Goal: Transaction & Acquisition: Book appointment/travel/reservation

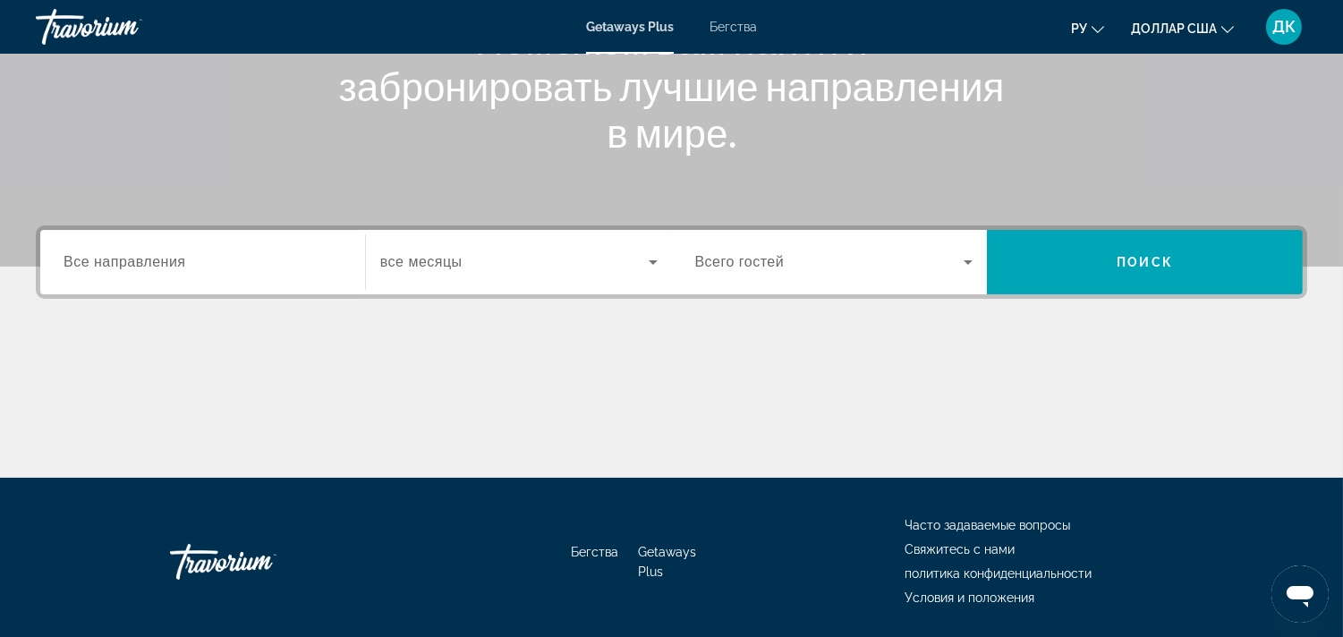
scroll to position [298, 0]
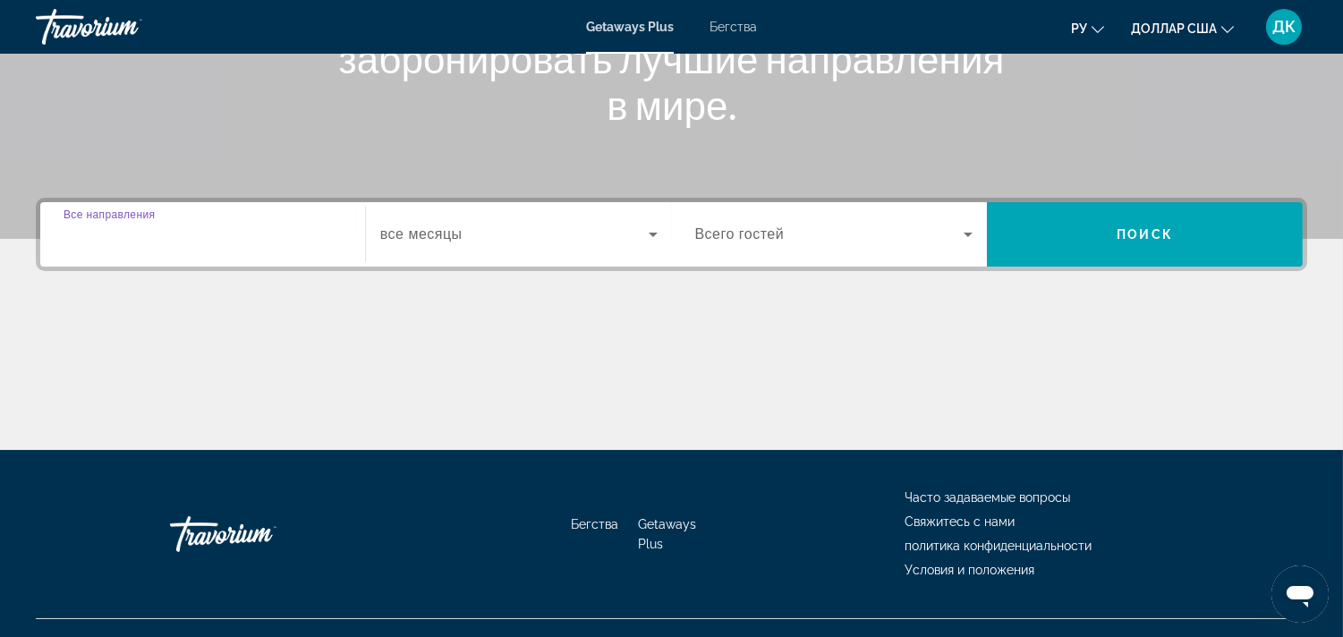
click at [278, 240] on input "Destination Все направления" at bounding box center [203, 235] width 278 height 21
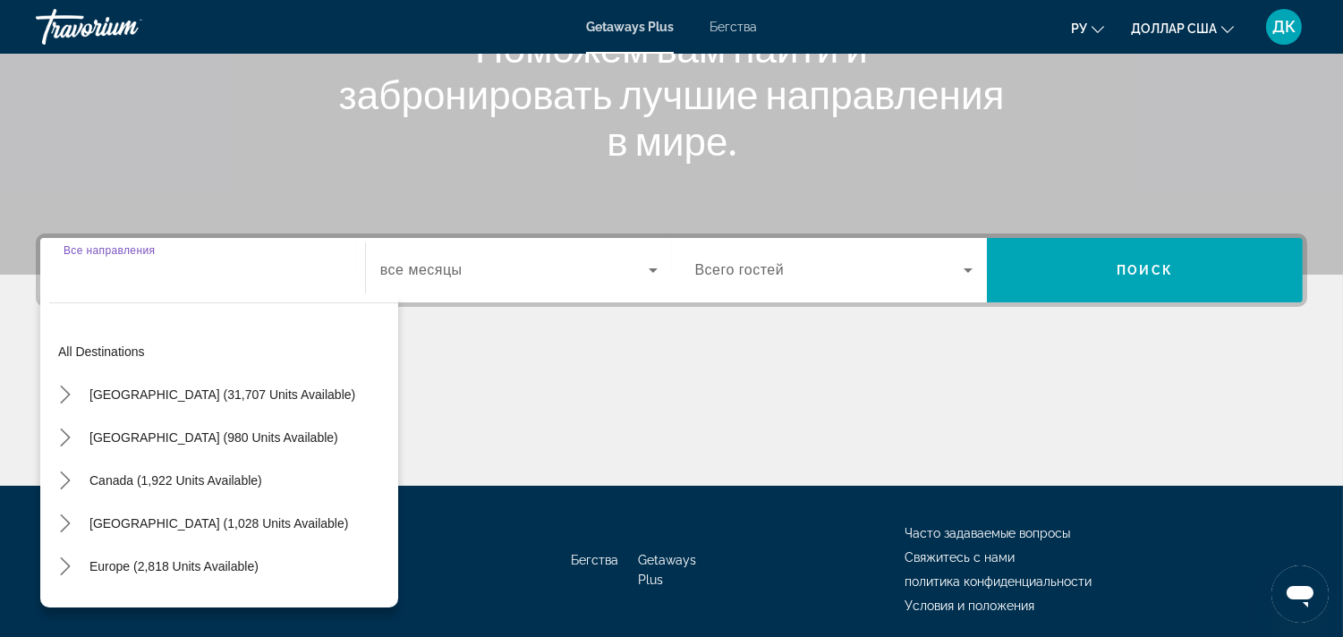
scroll to position [229, 0]
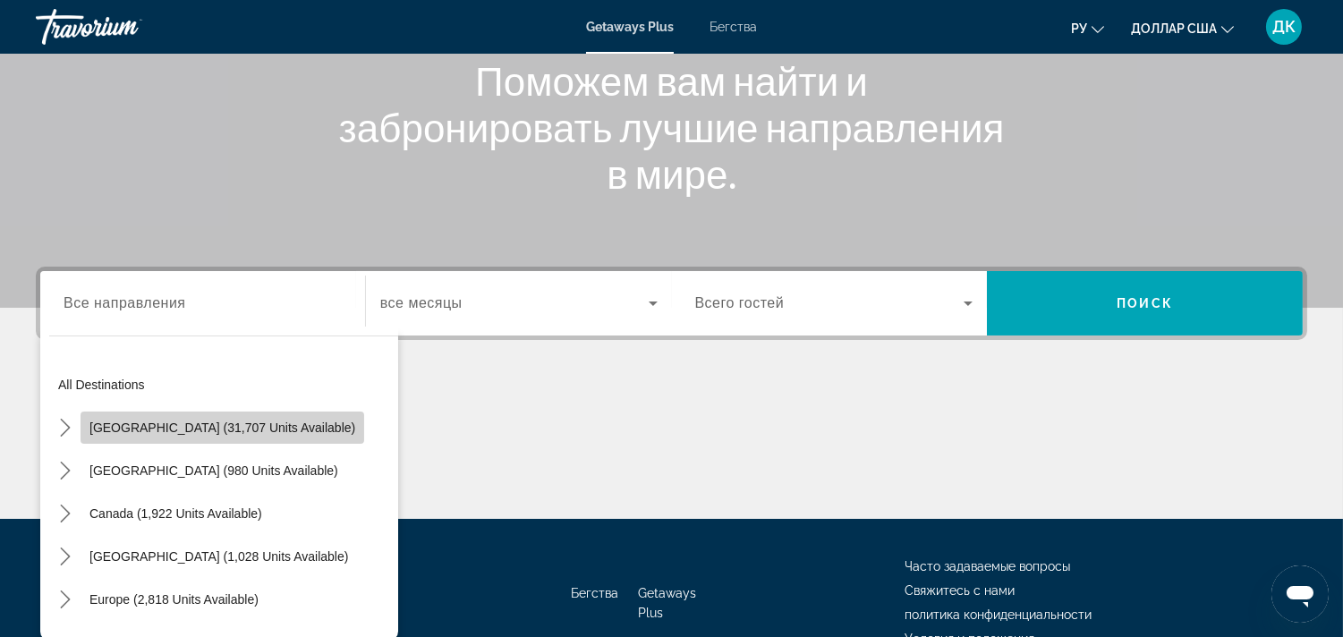
click at [233, 433] on span "[GEOGRAPHIC_DATA] (31,707 units available)" at bounding box center [223, 428] width 266 height 14
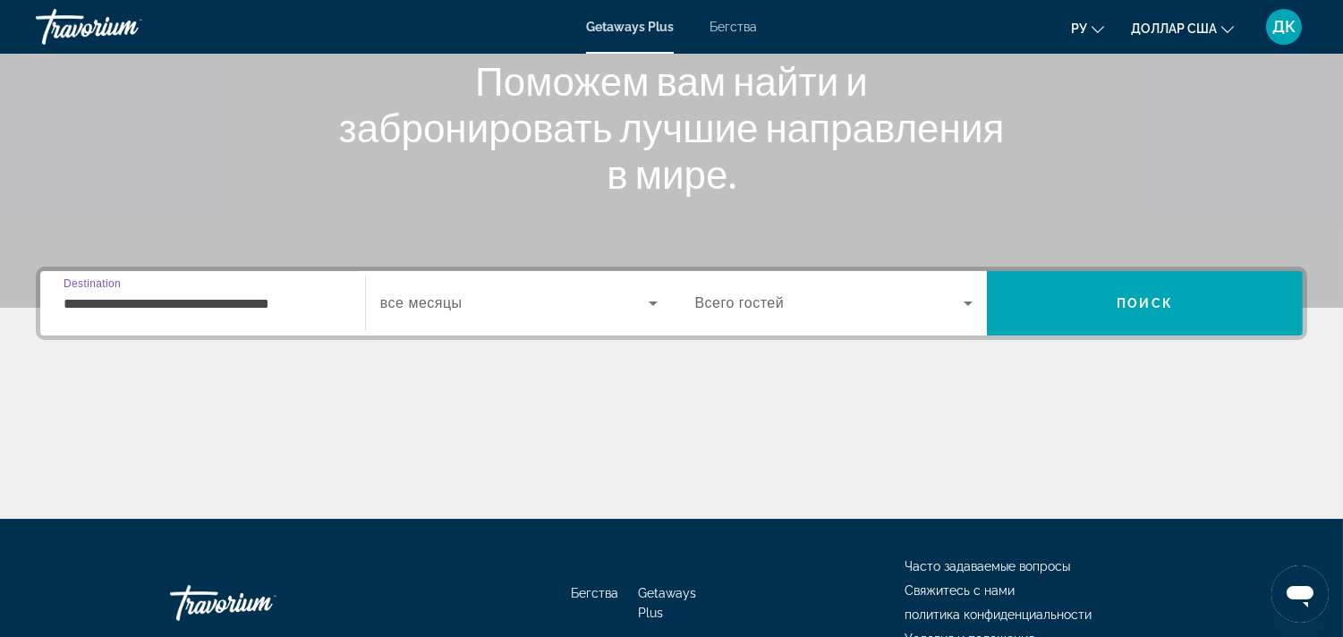
scroll to position [328, 0]
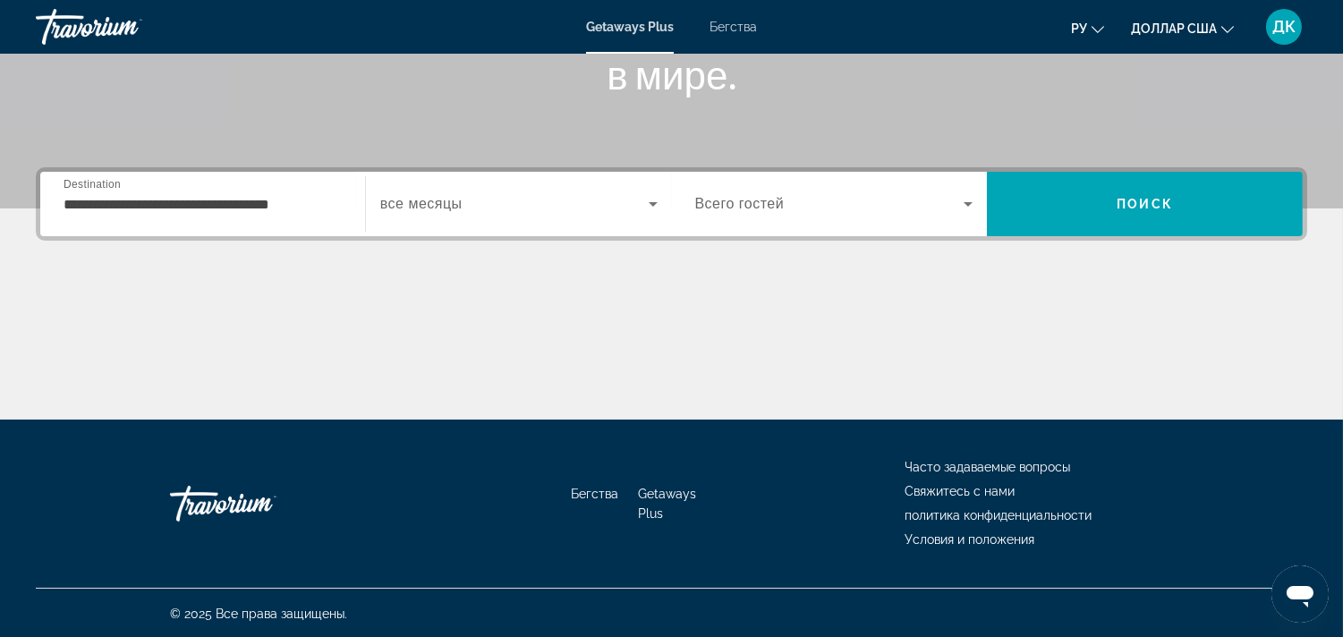
click at [457, 200] on span "все месяцы" at bounding box center [421, 203] width 82 height 15
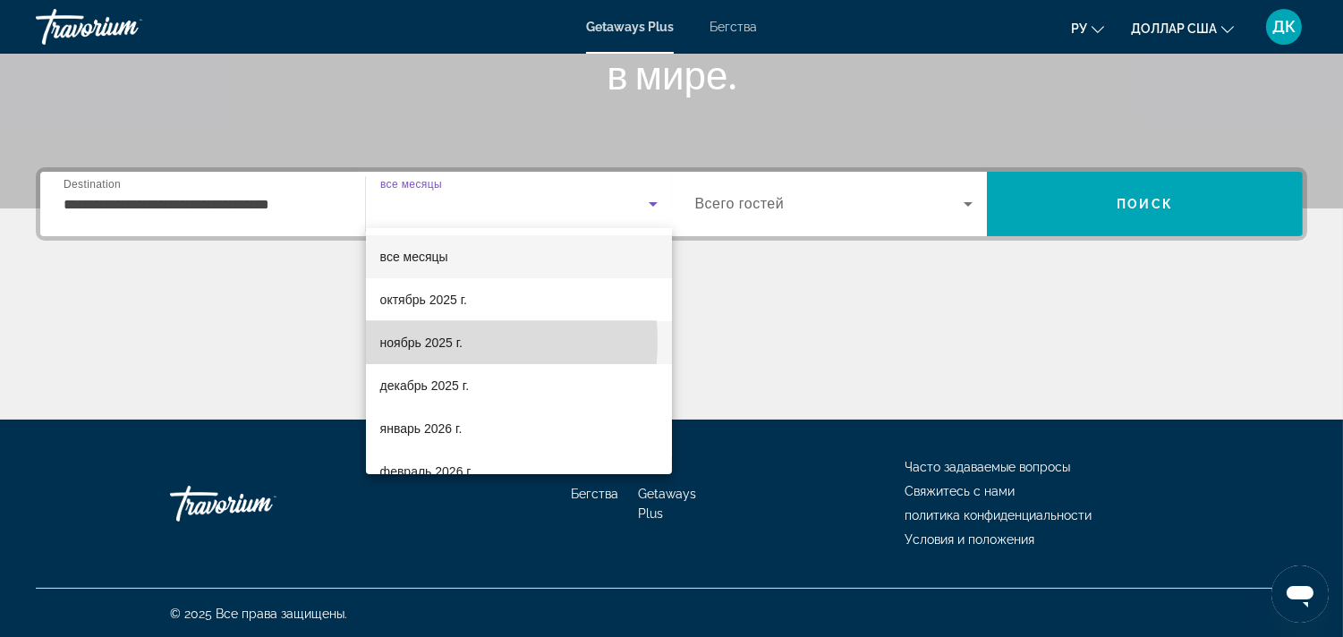
click at [440, 342] on font "ноябрь 2025 г." at bounding box center [421, 343] width 82 height 14
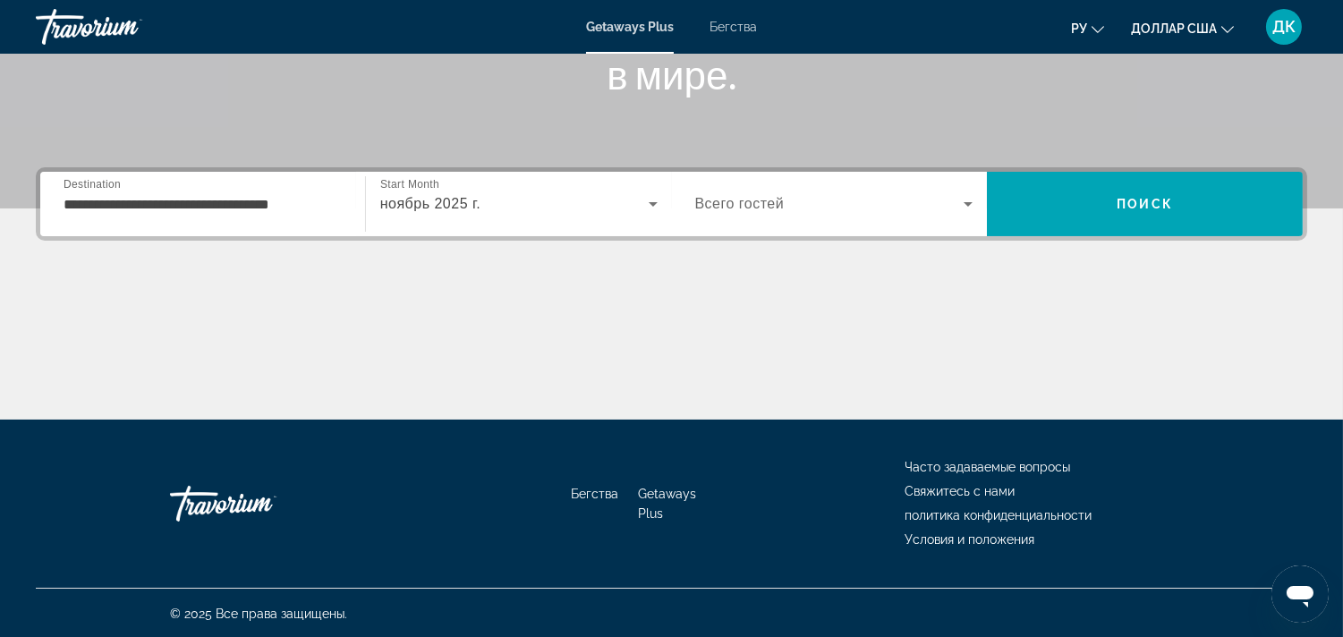
click at [985, 197] on div "Occupancy Всего гостей" at bounding box center [834, 204] width 307 height 50
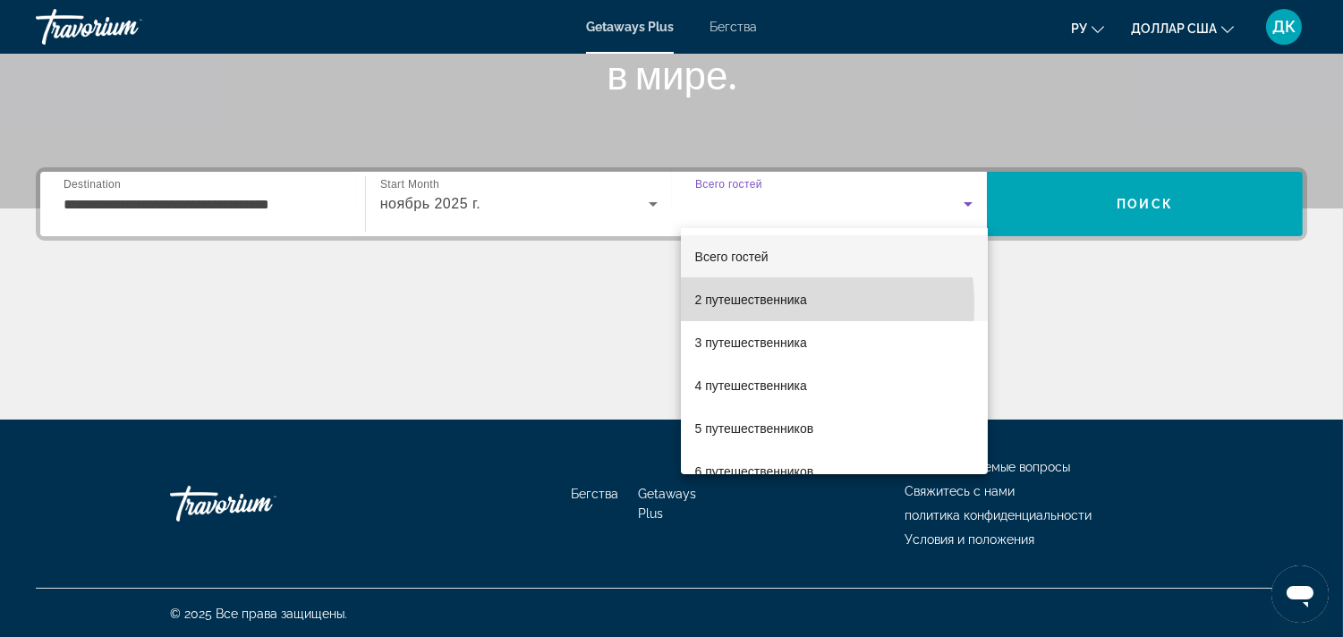
click at [729, 305] on font "2 путешественника" at bounding box center [751, 300] width 112 height 14
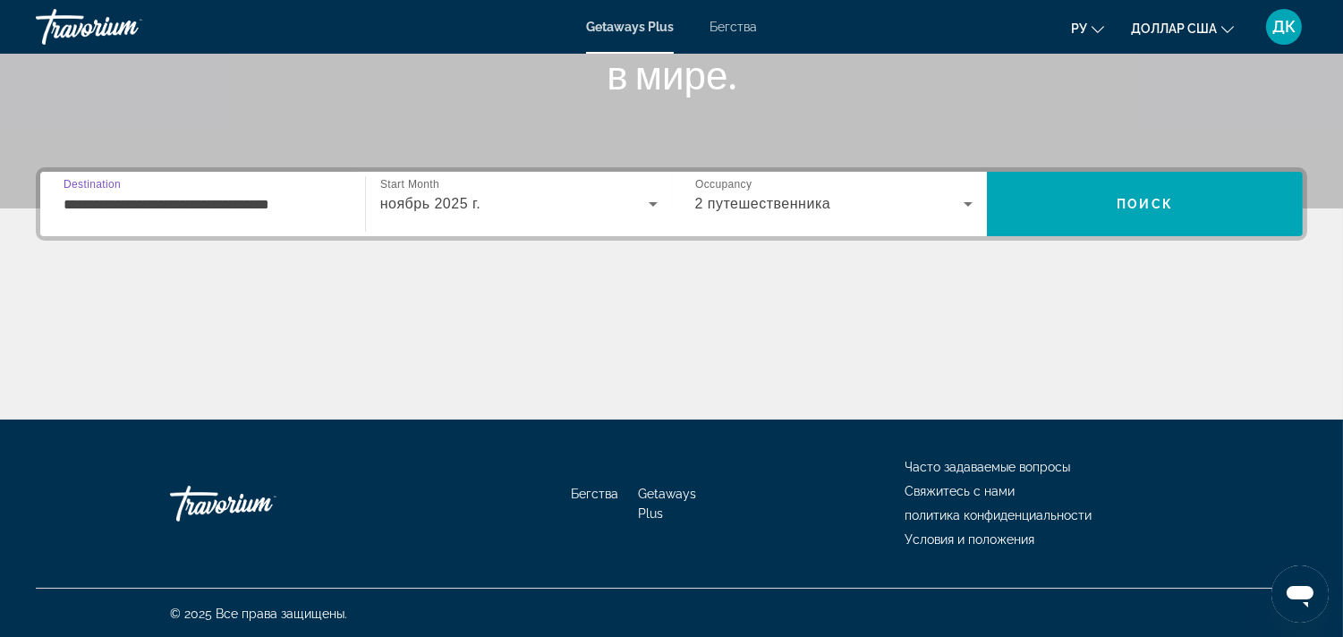
click at [234, 202] on input "**********" at bounding box center [203, 204] width 278 height 21
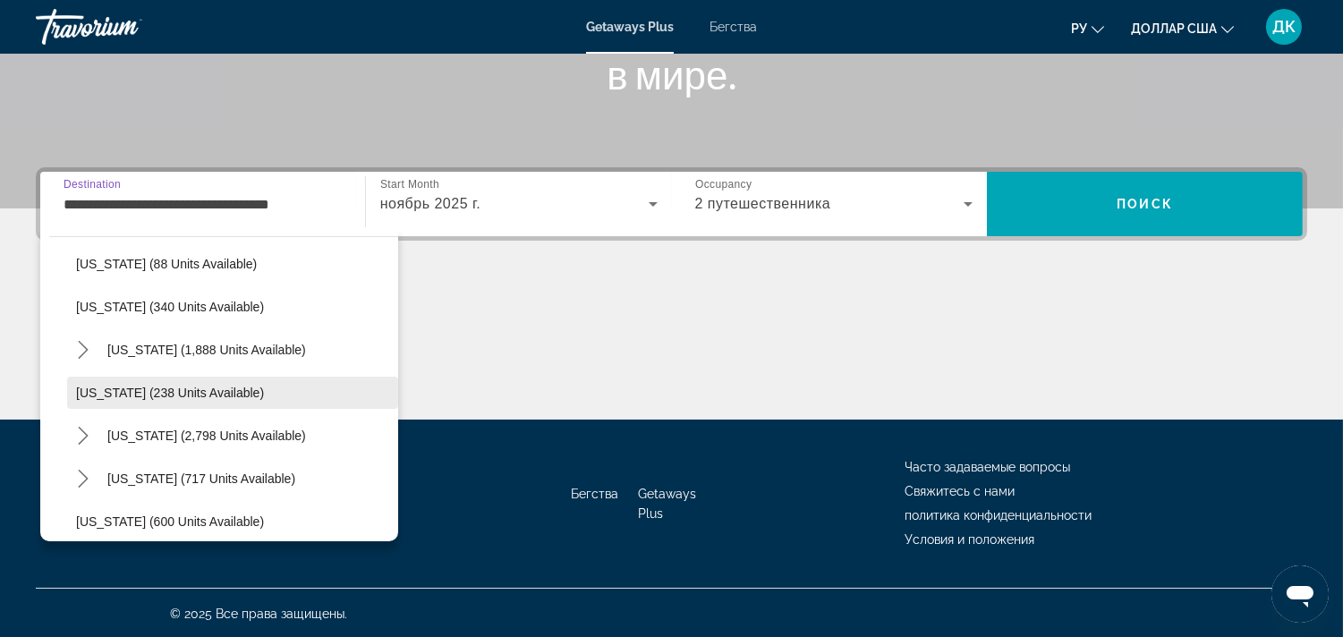
scroll to position [895, 0]
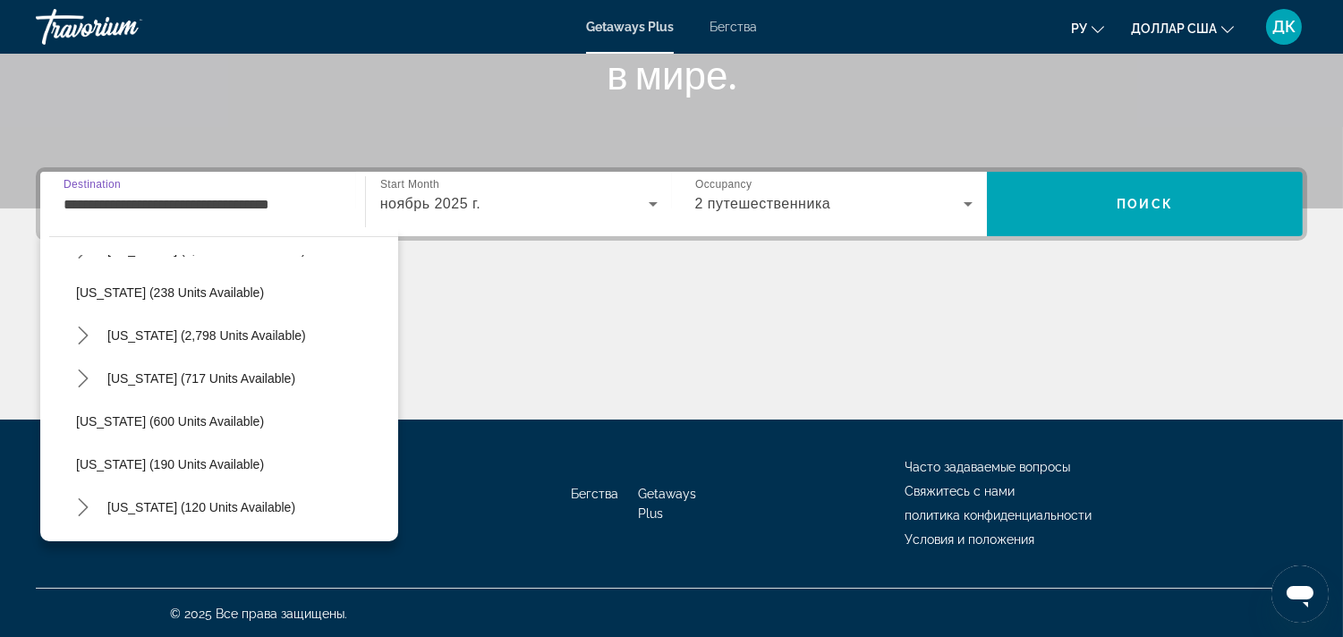
click at [217, 506] on span "[US_STATE] (120 units available)" at bounding box center [201, 507] width 188 height 14
type input "**********"
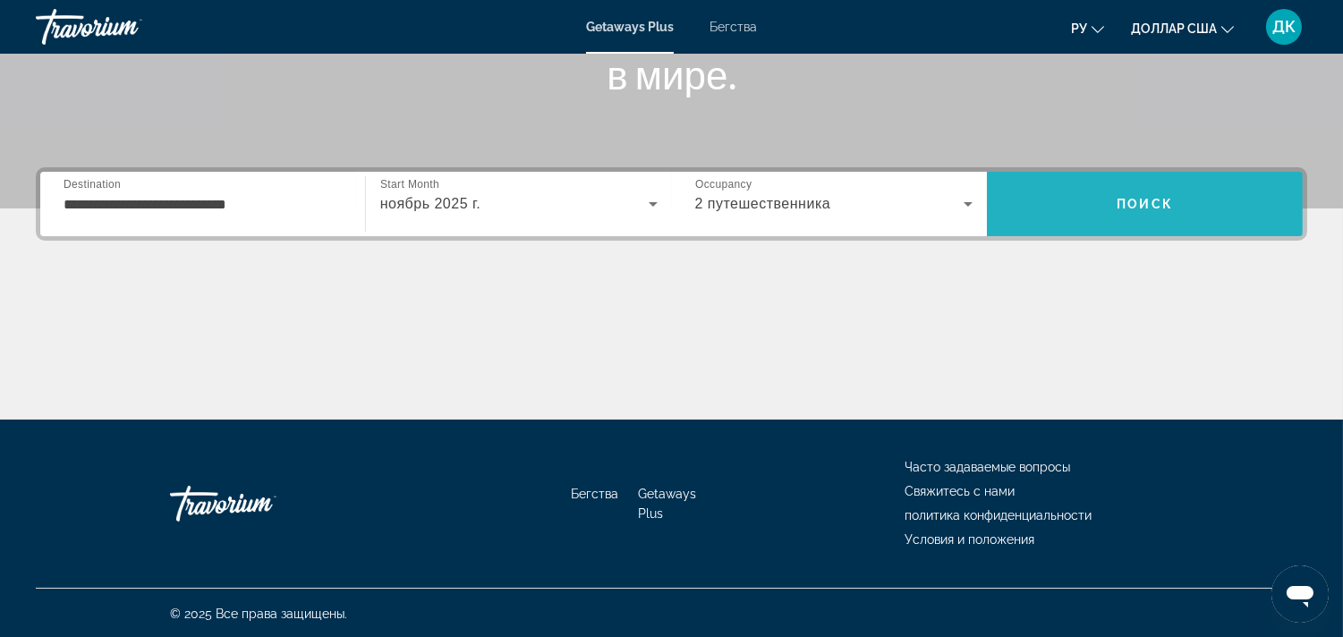
click at [1148, 204] on span "Поиск" at bounding box center [1145, 204] width 56 height 14
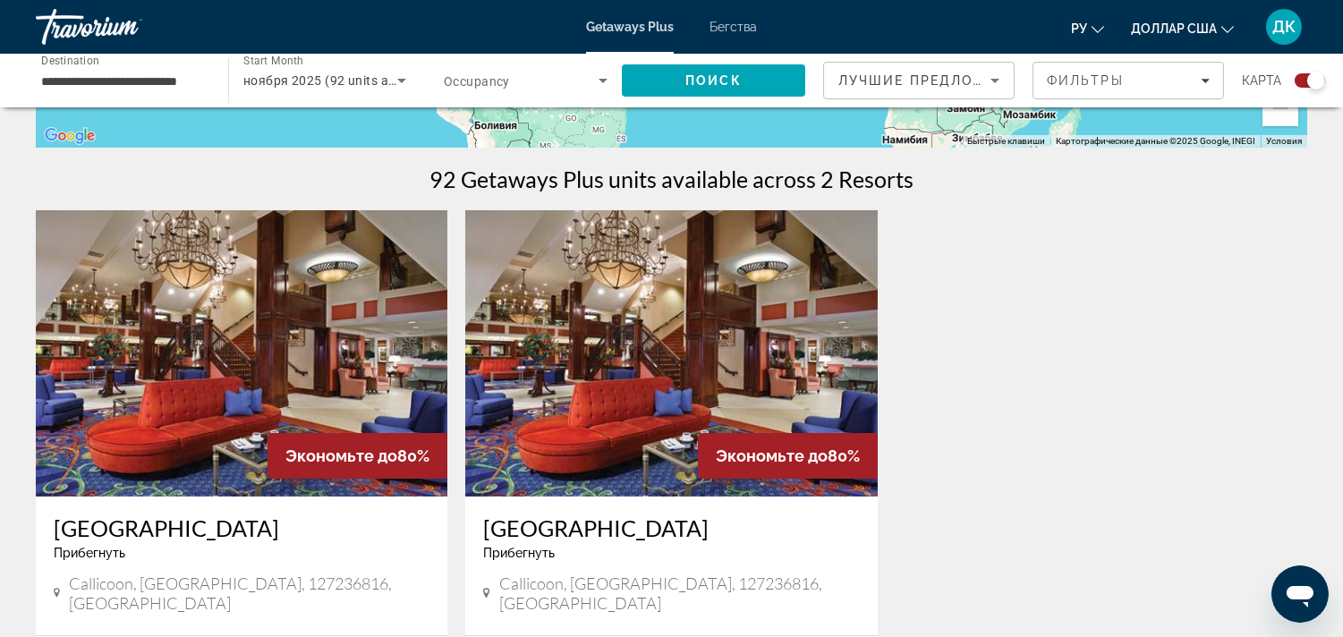
scroll to position [490, 0]
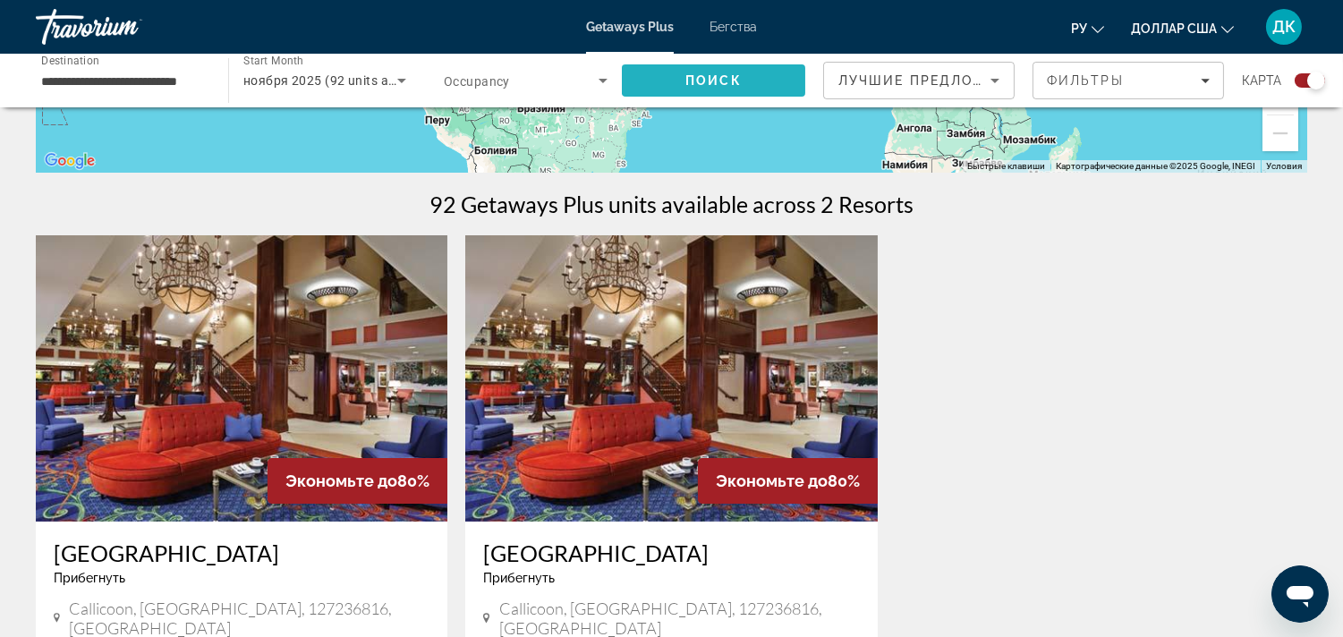
click at [754, 70] on span "Search" at bounding box center [713, 80] width 183 height 43
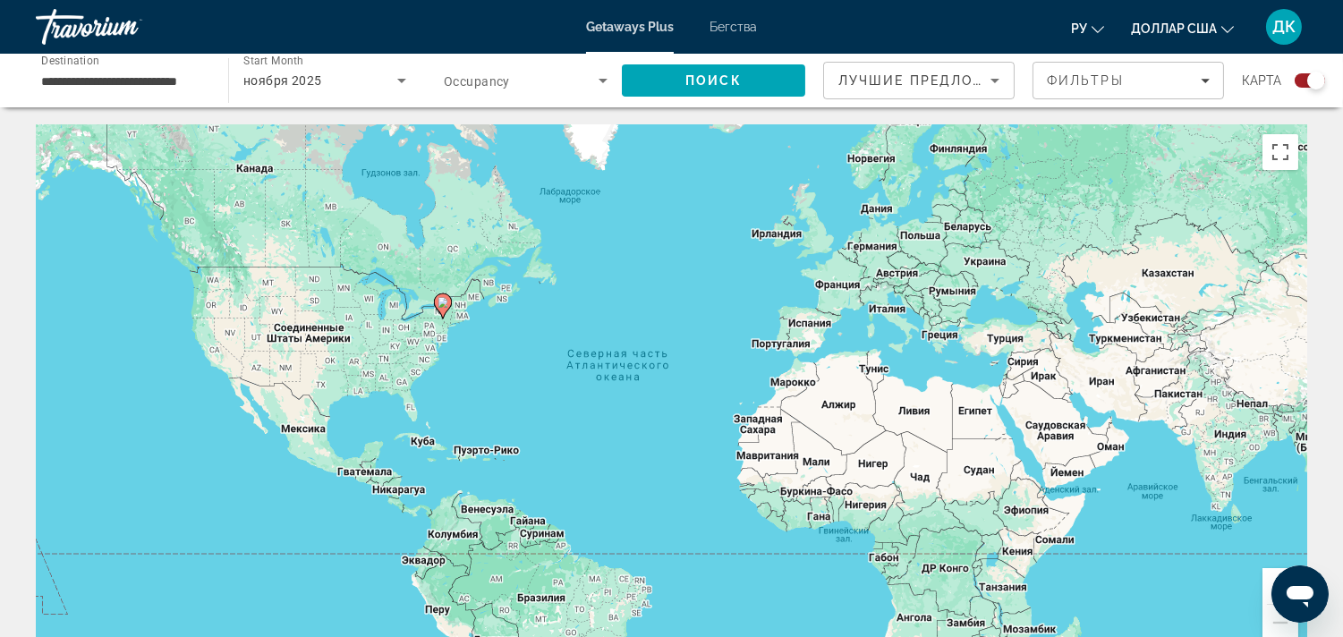
click at [601, 81] on icon "Search widget" at bounding box center [603, 81] width 9 height 4
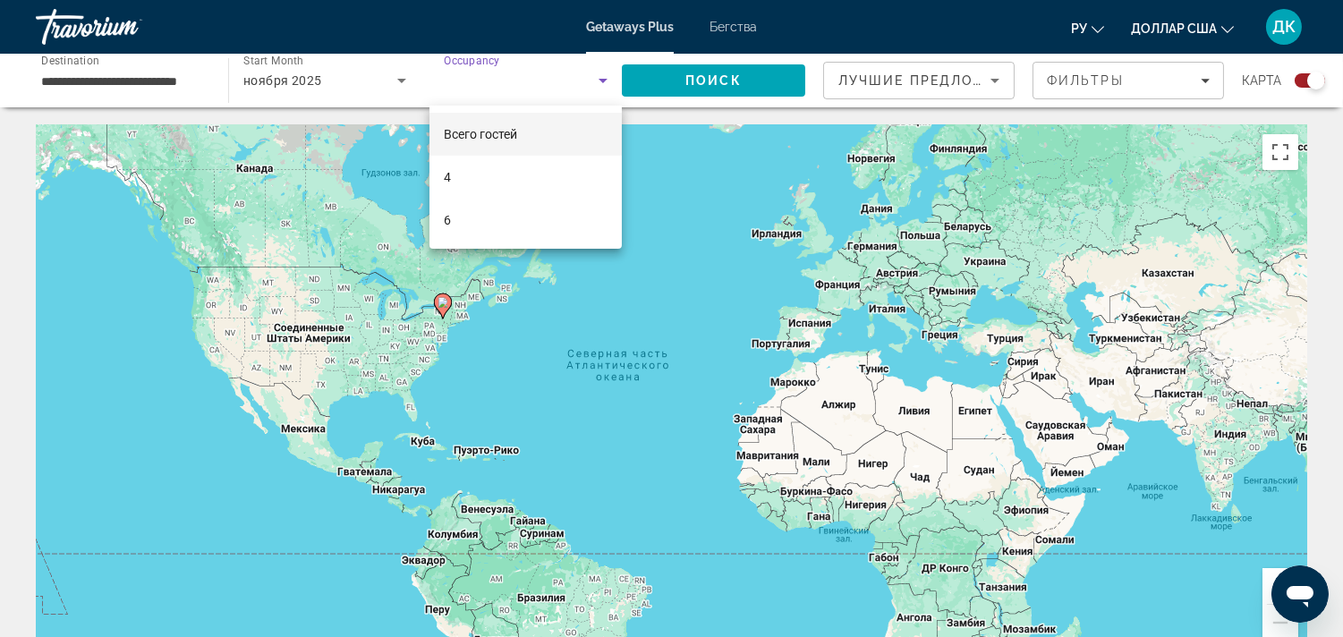
click at [404, 90] on div at bounding box center [671, 318] width 1343 height 637
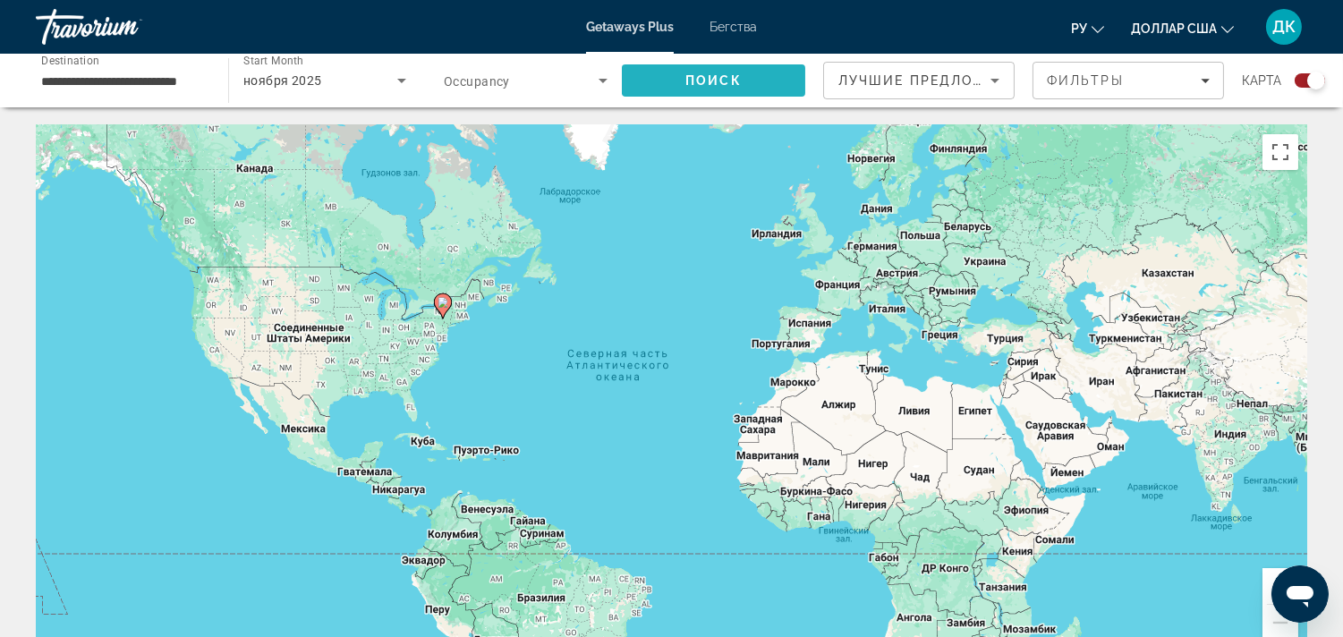
click at [780, 90] on span "Search" at bounding box center [713, 80] width 183 height 43
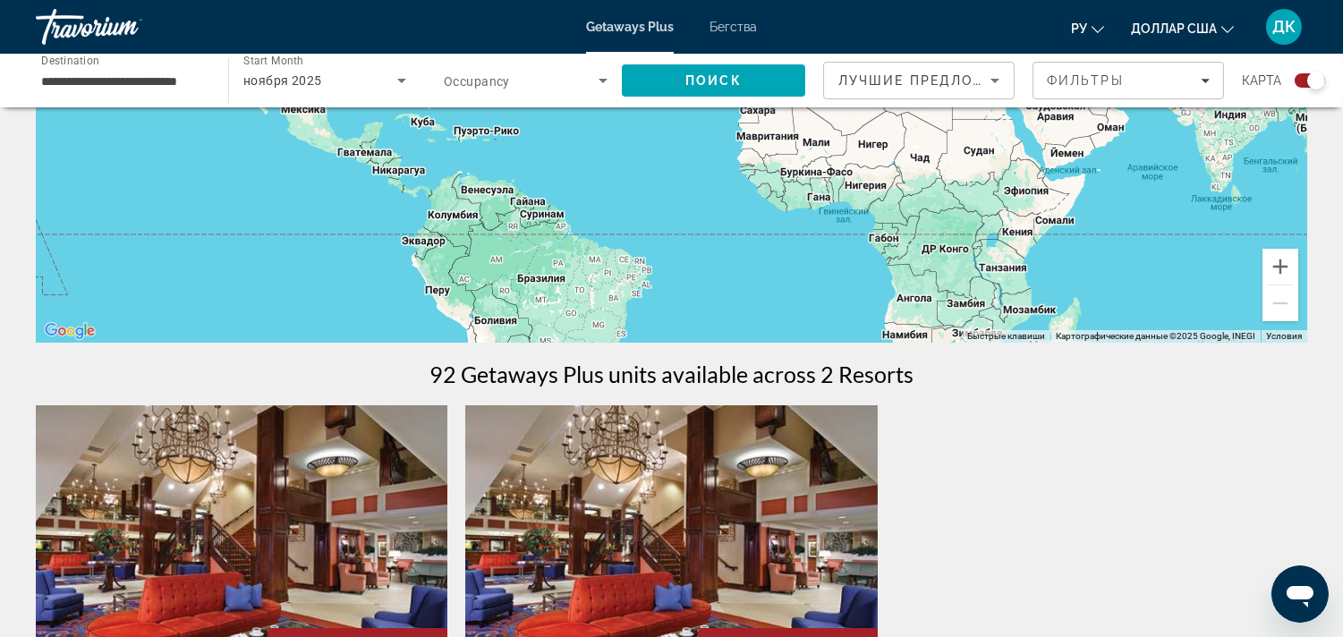
scroll to position [192, 0]
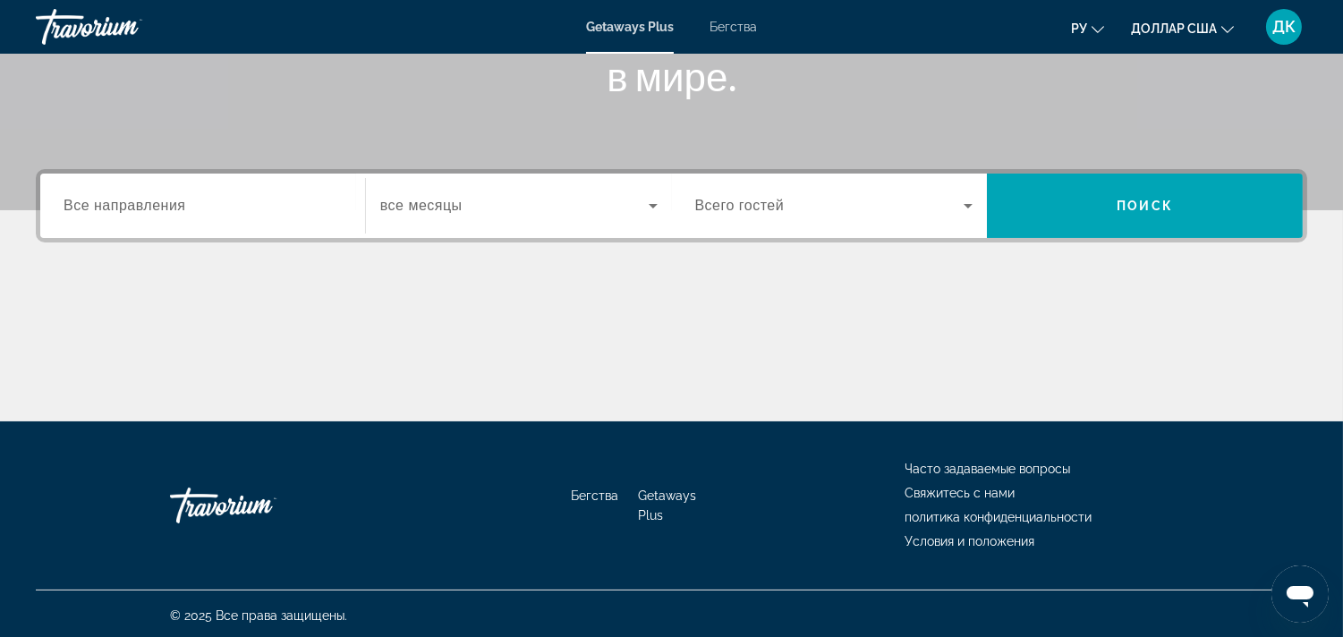
scroll to position [328, 0]
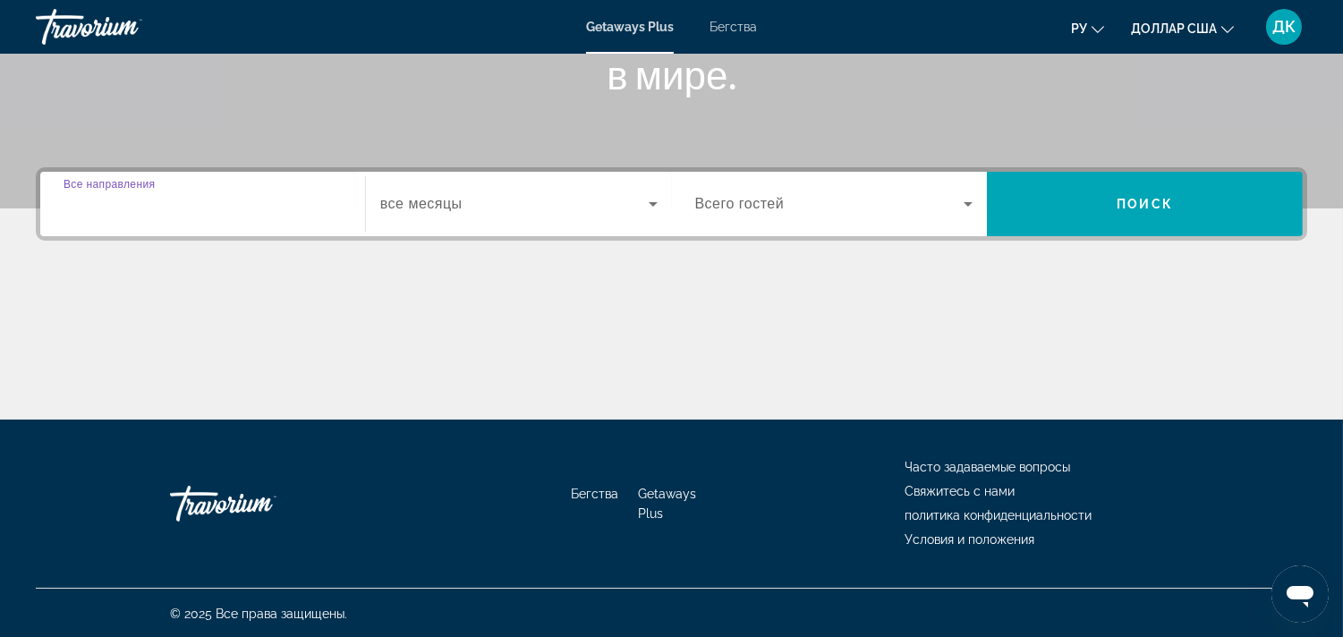
click at [260, 199] on input "Destination Все направления" at bounding box center [203, 204] width 278 height 21
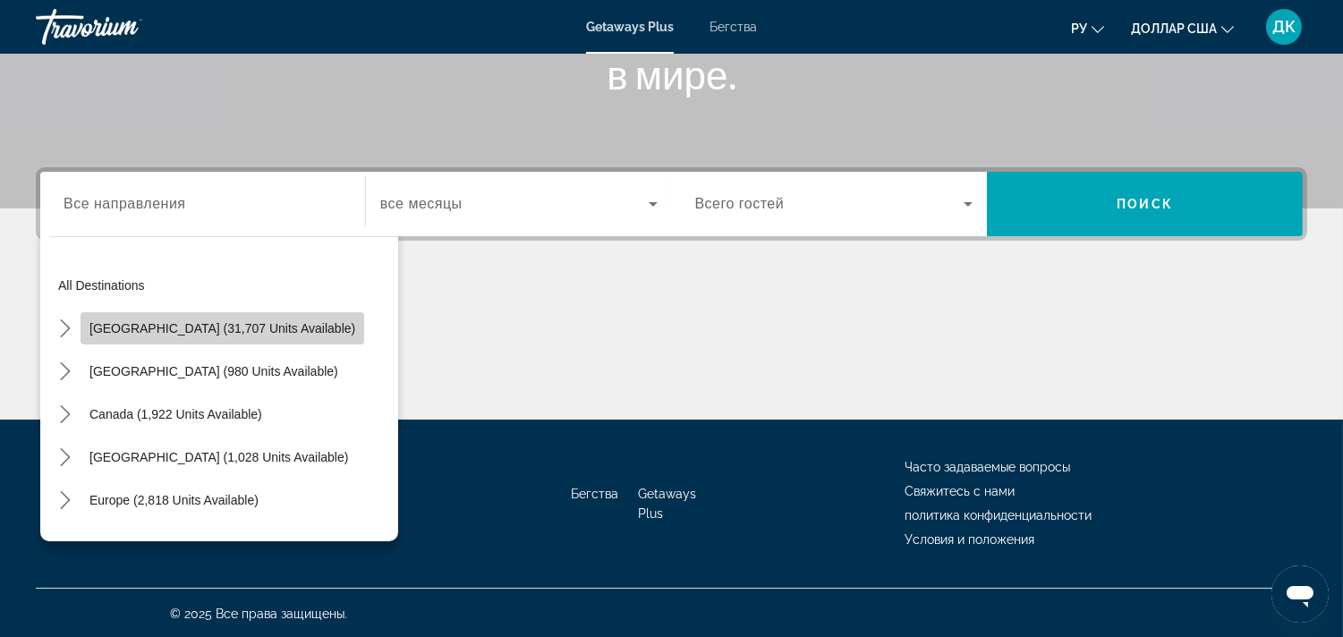
click at [271, 323] on span "[GEOGRAPHIC_DATA] (31,707 units available)" at bounding box center [223, 328] width 266 height 14
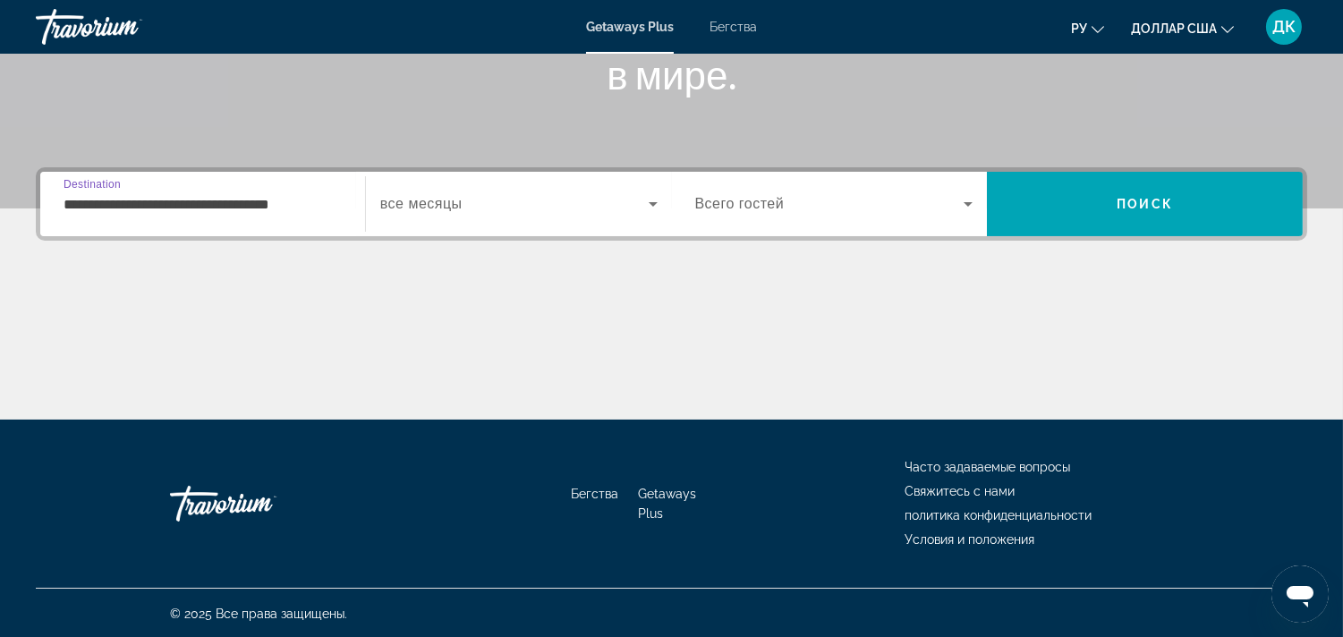
click at [240, 198] on input "**********" at bounding box center [203, 204] width 278 height 21
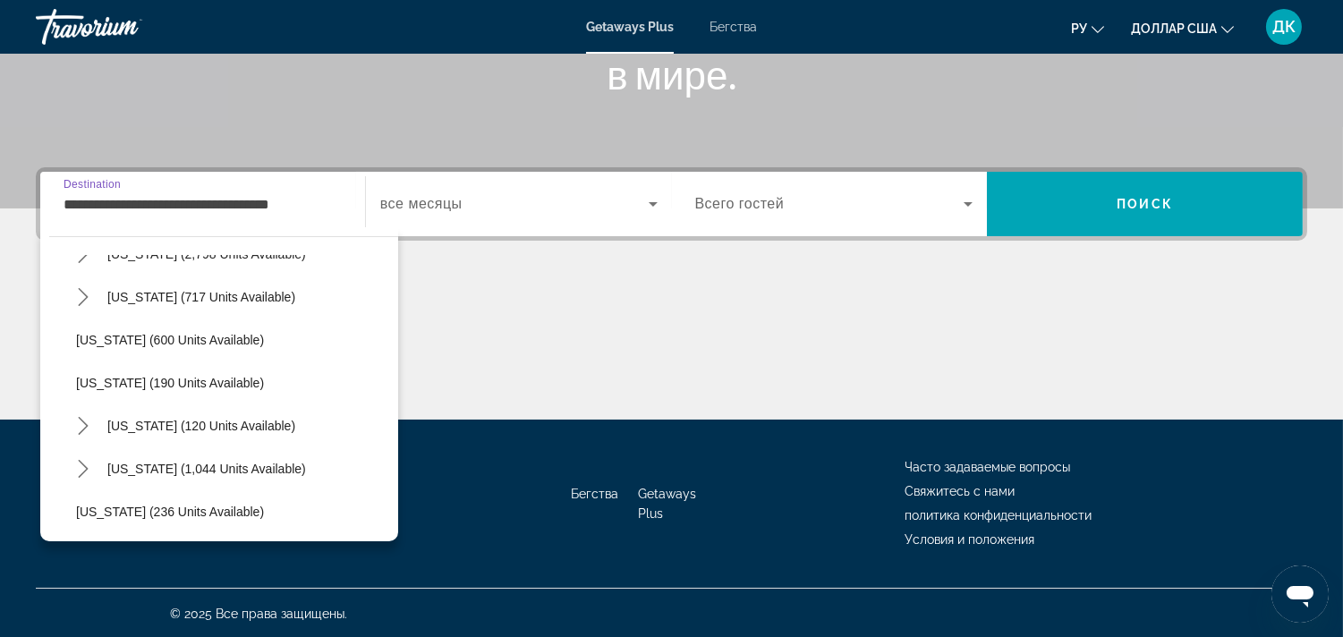
scroll to position [927, 0]
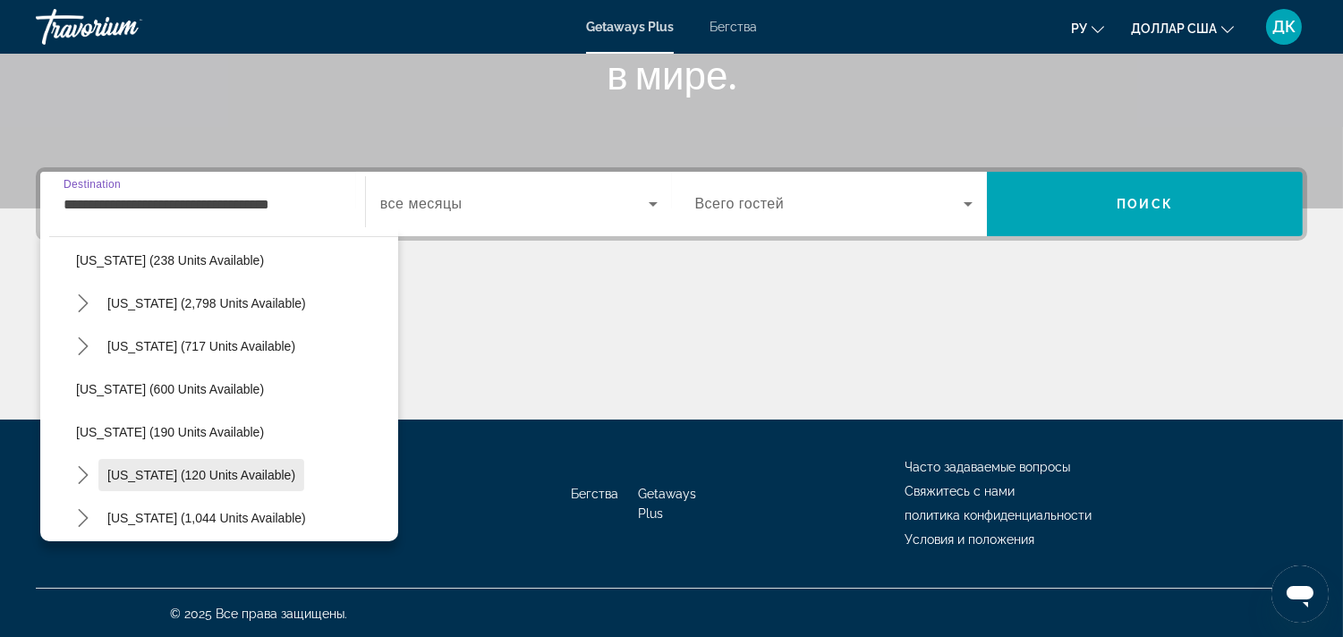
click at [271, 470] on span "[US_STATE] (120 units available)" at bounding box center [201, 475] width 188 height 14
type input "**********"
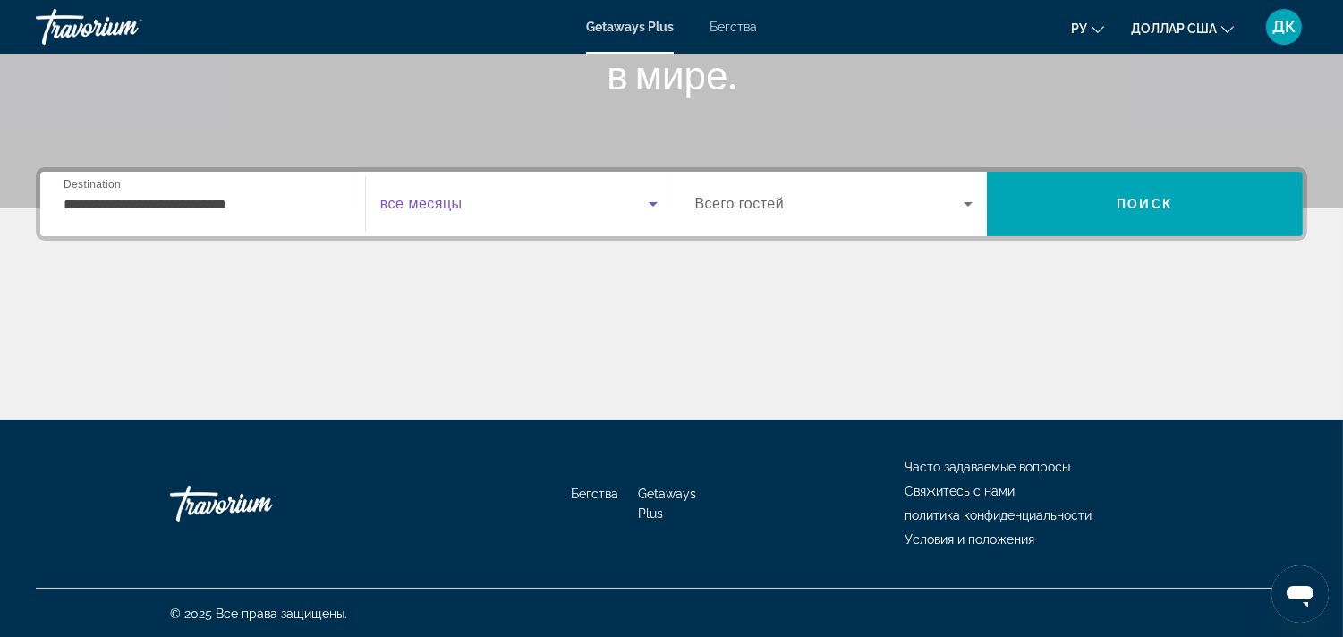
click at [653, 198] on icon "Виджет поиска" at bounding box center [653, 203] width 21 height 21
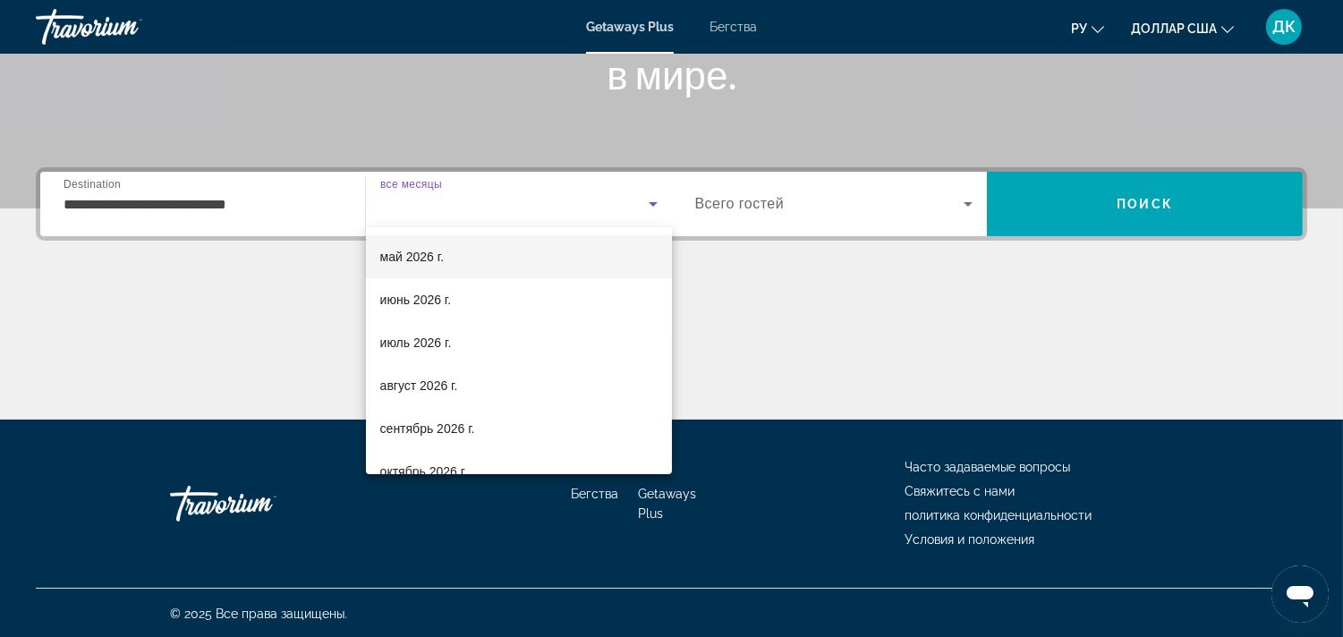
scroll to position [369, 0]
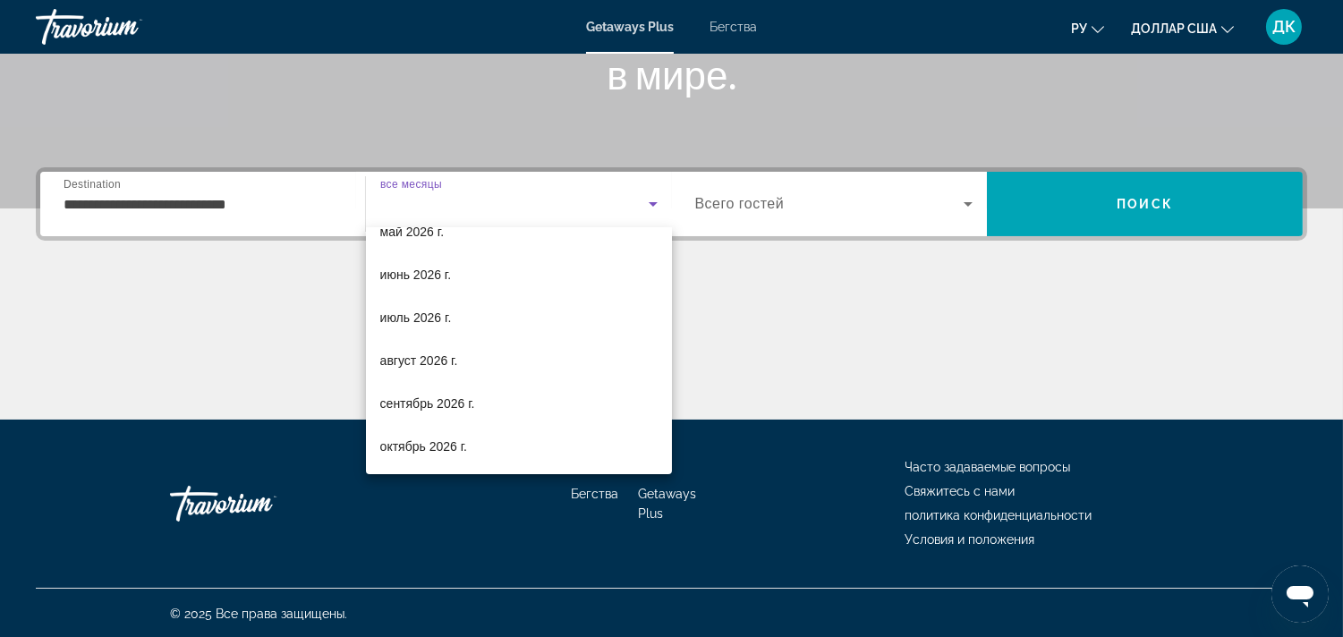
click at [785, 390] on div at bounding box center [671, 318] width 1343 height 637
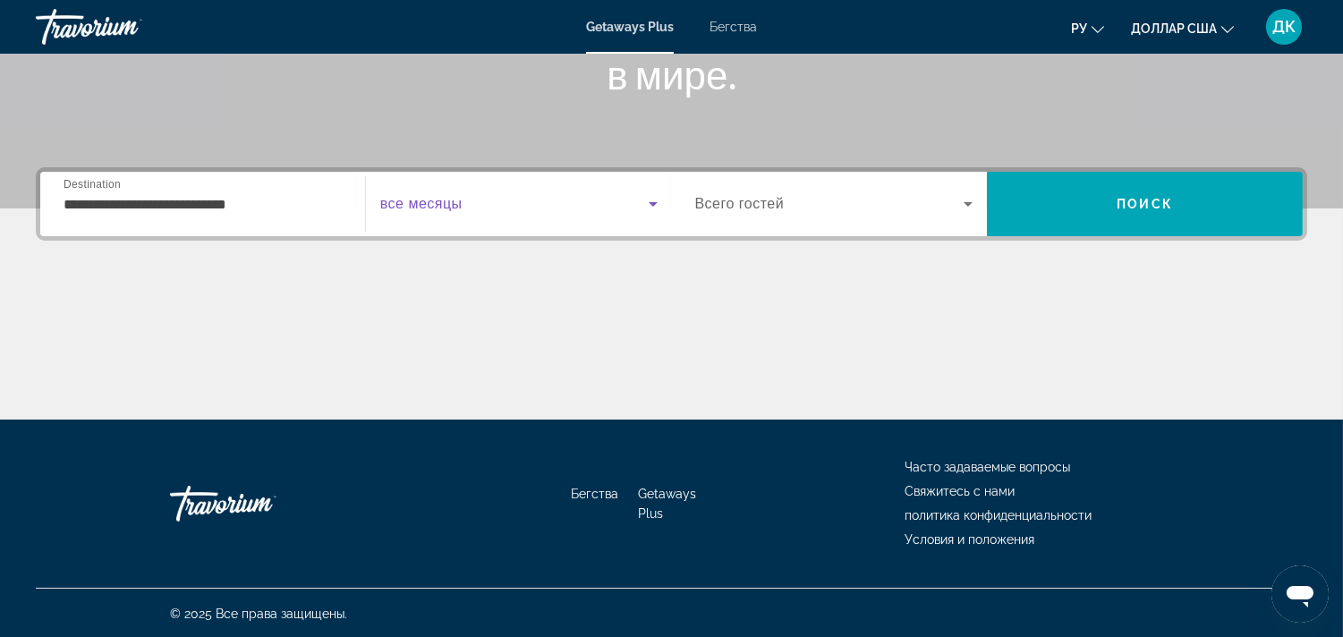
click at [538, 203] on span "Виджет поиска" at bounding box center [514, 203] width 269 height 21
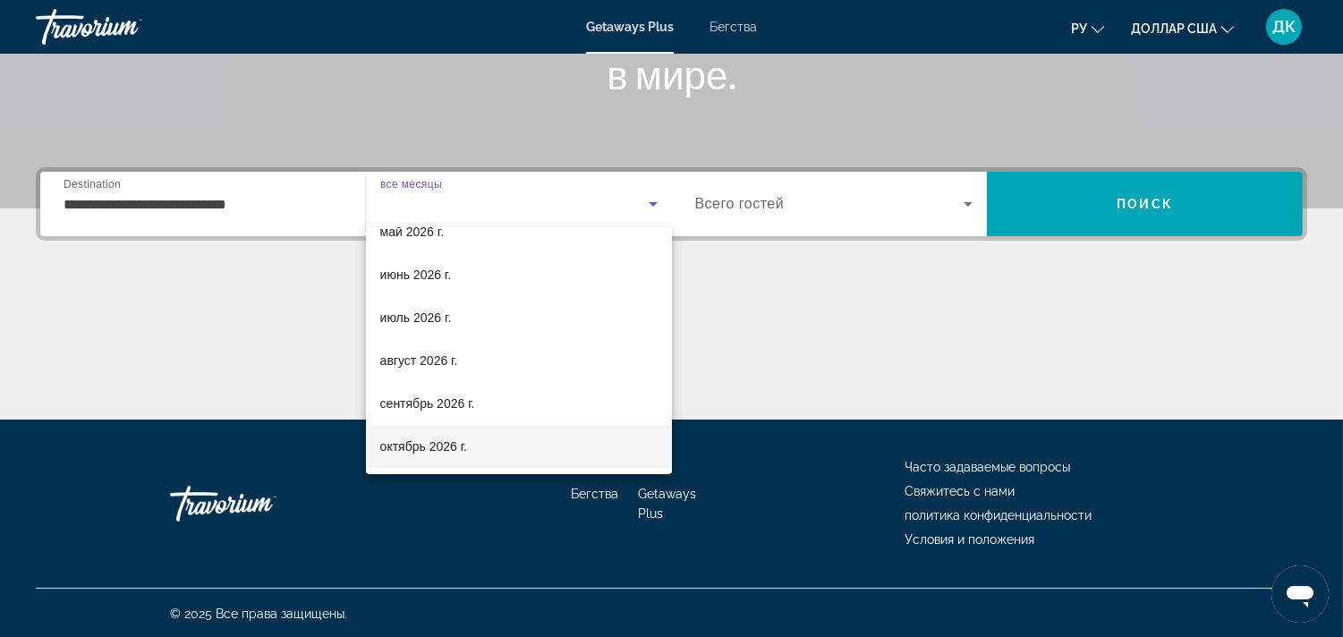
click at [501, 442] on mat-option "октябрь 2026 г." at bounding box center [519, 446] width 306 height 43
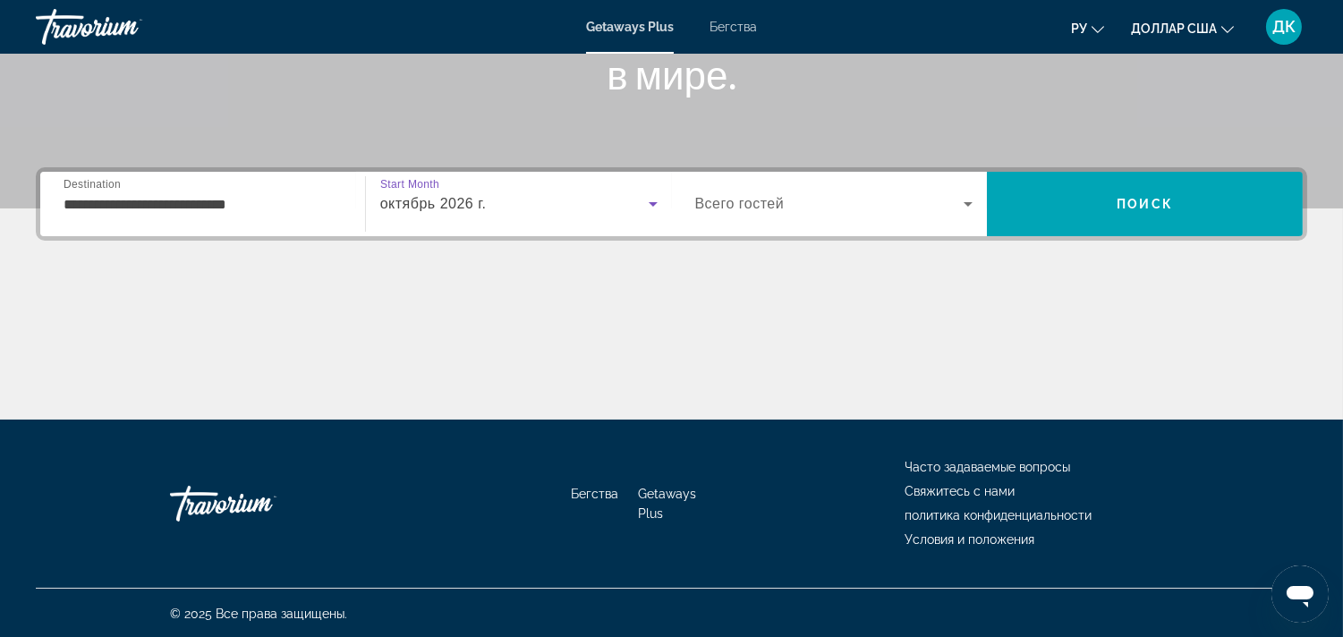
click at [551, 200] on div "октябрь 2026 г." at bounding box center [514, 203] width 269 height 21
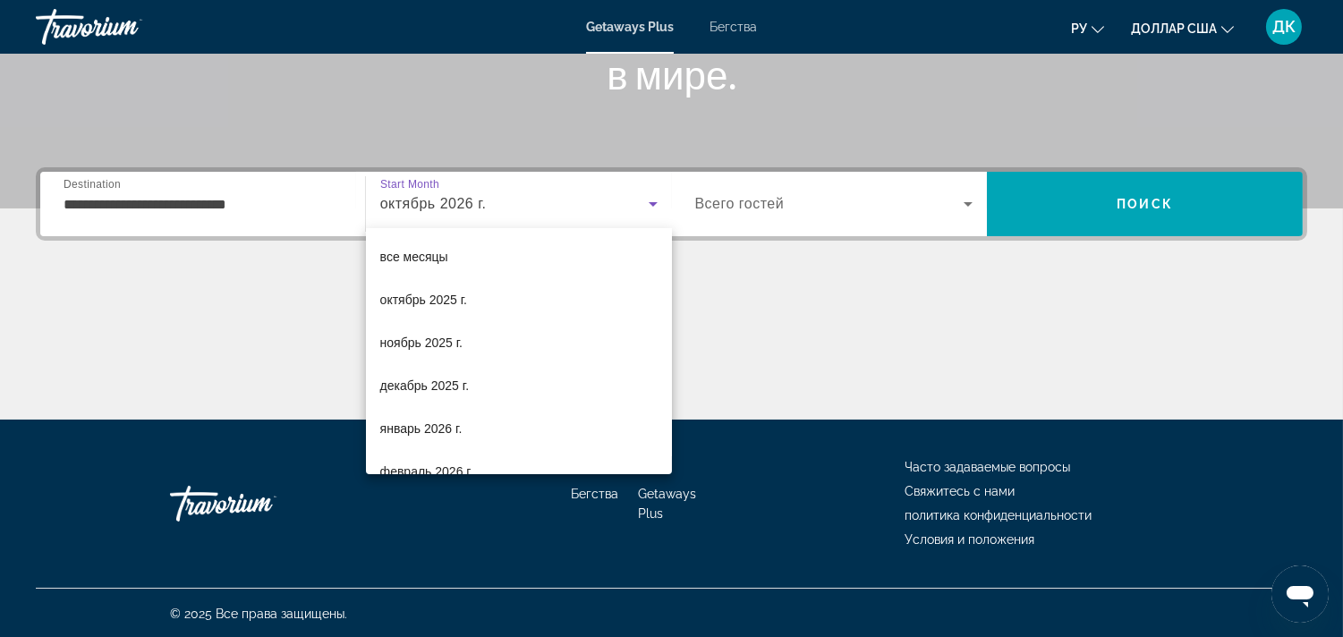
scroll to position [362, 0]
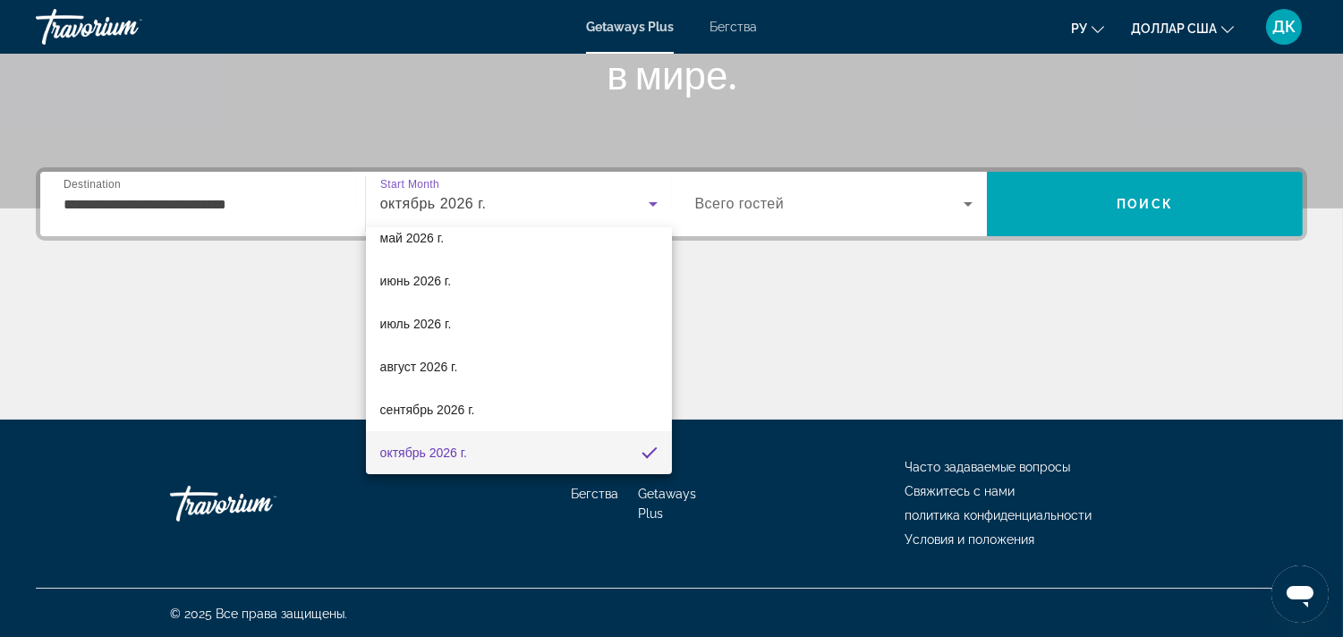
click at [753, 377] on div at bounding box center [671, 318] width 1343 height 637
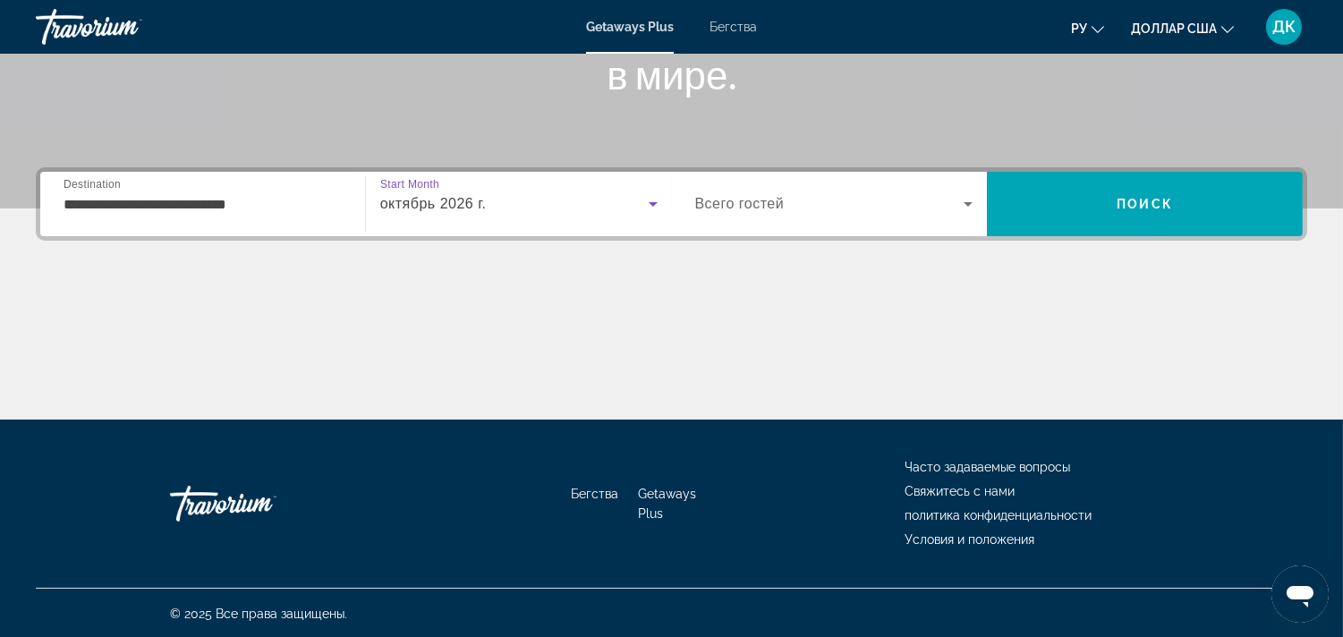
click at [492, 193] on div "октябрь 2026 г." at bounding box center [514, 203] width 269 height 21
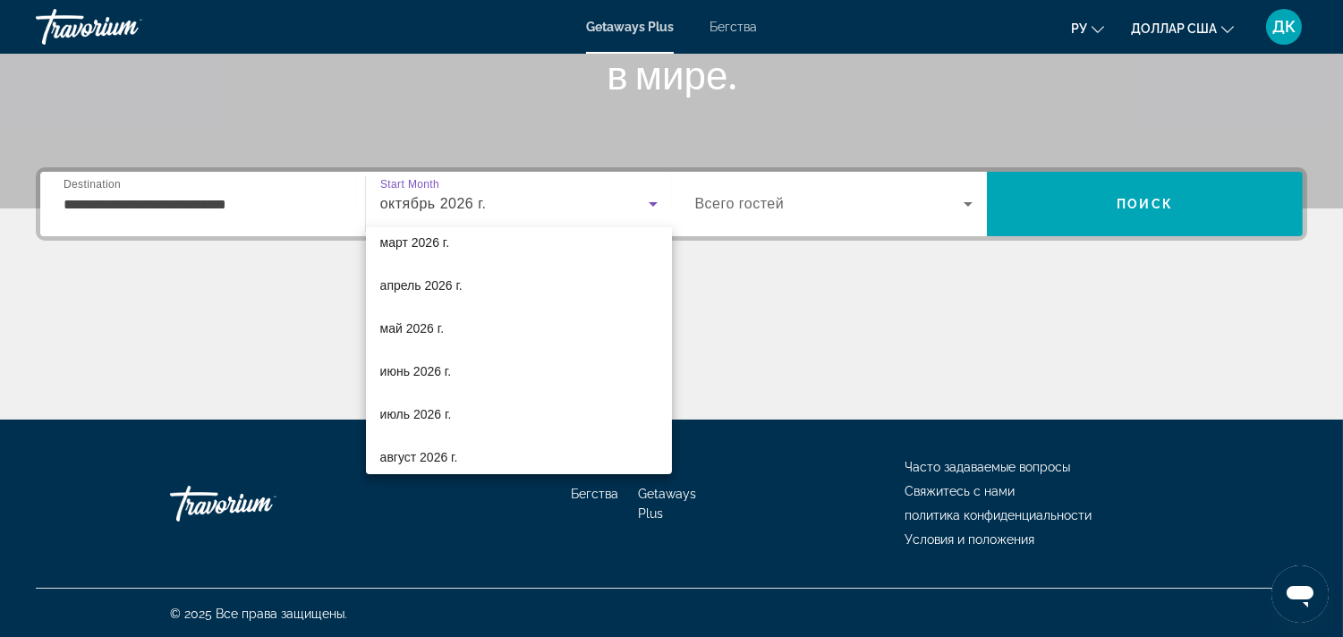
scroll to position [64, 0]
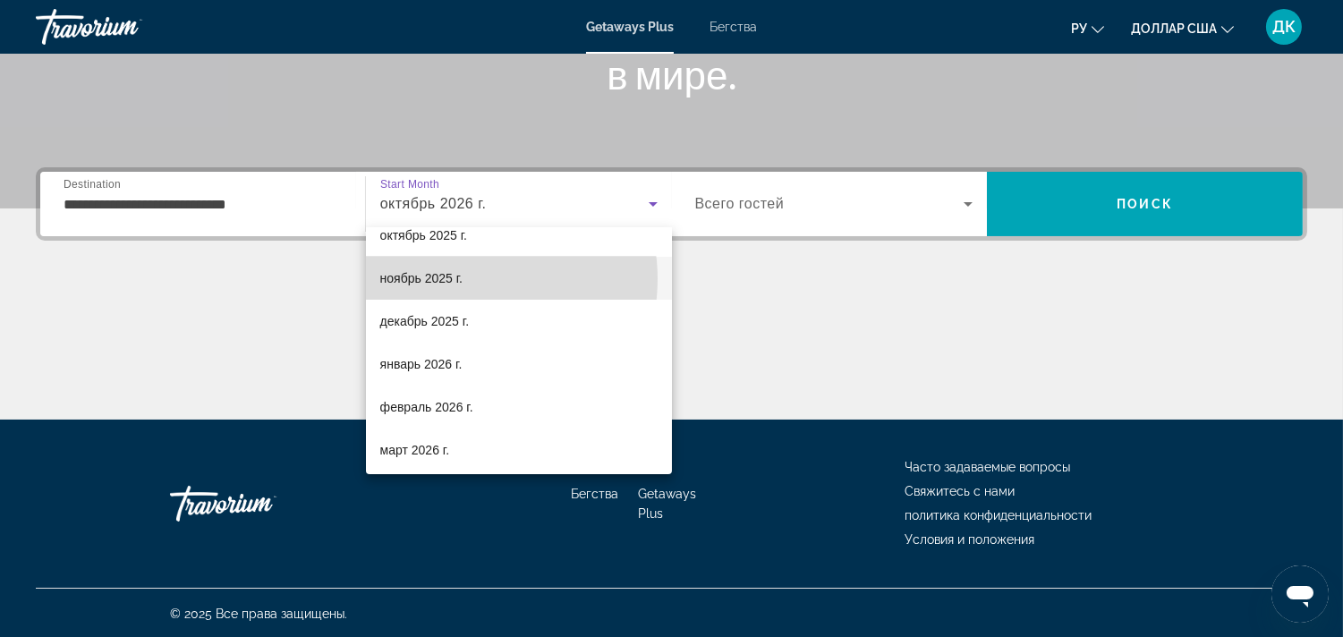
click at [468, 278] on mat-option "ноябрь 2025 г." at bounding box center [519, 278] width 306 height 43
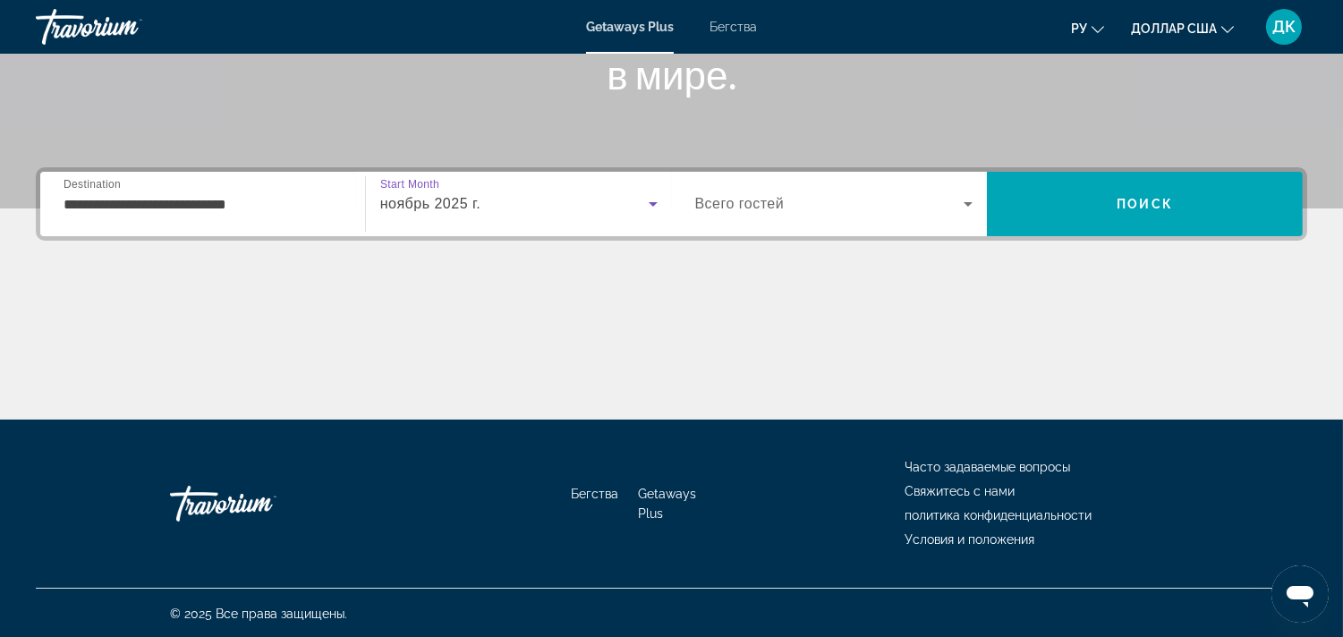
click at [969, 209] on icon "Виджет поиска" at bounding box center [968, 203] width 21 height 21
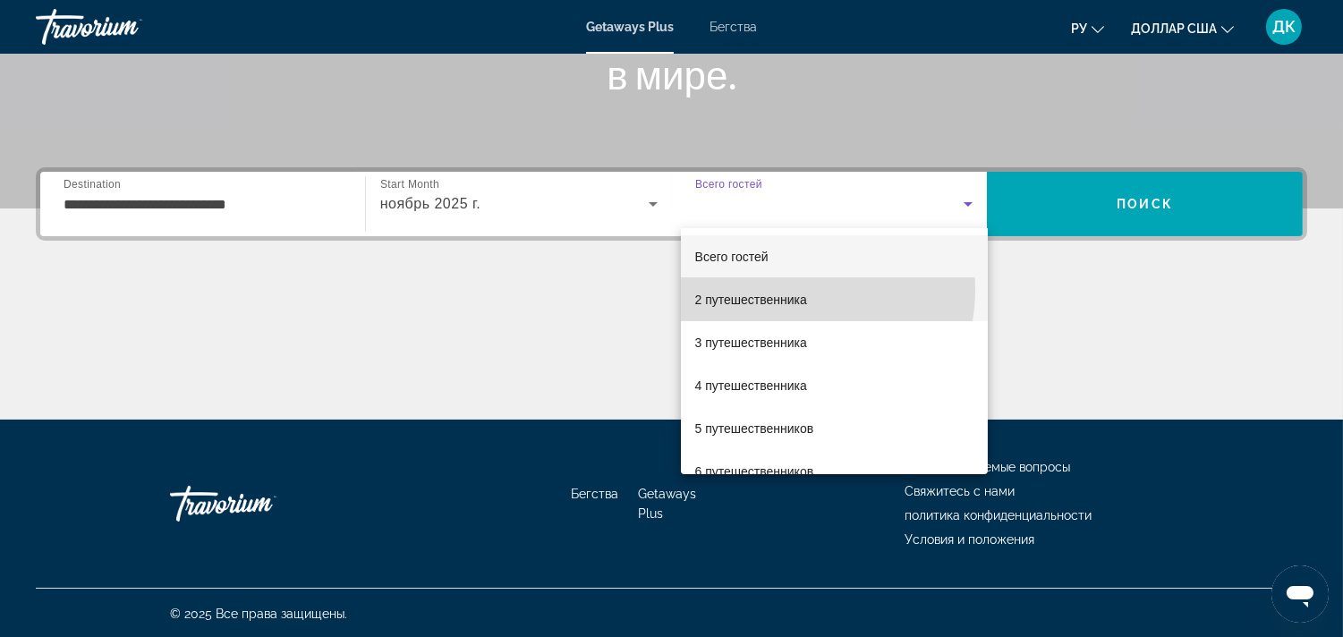
click at [798, 290] on span "2 путешественника" at bounding box center [751, 299] width 112 height 21
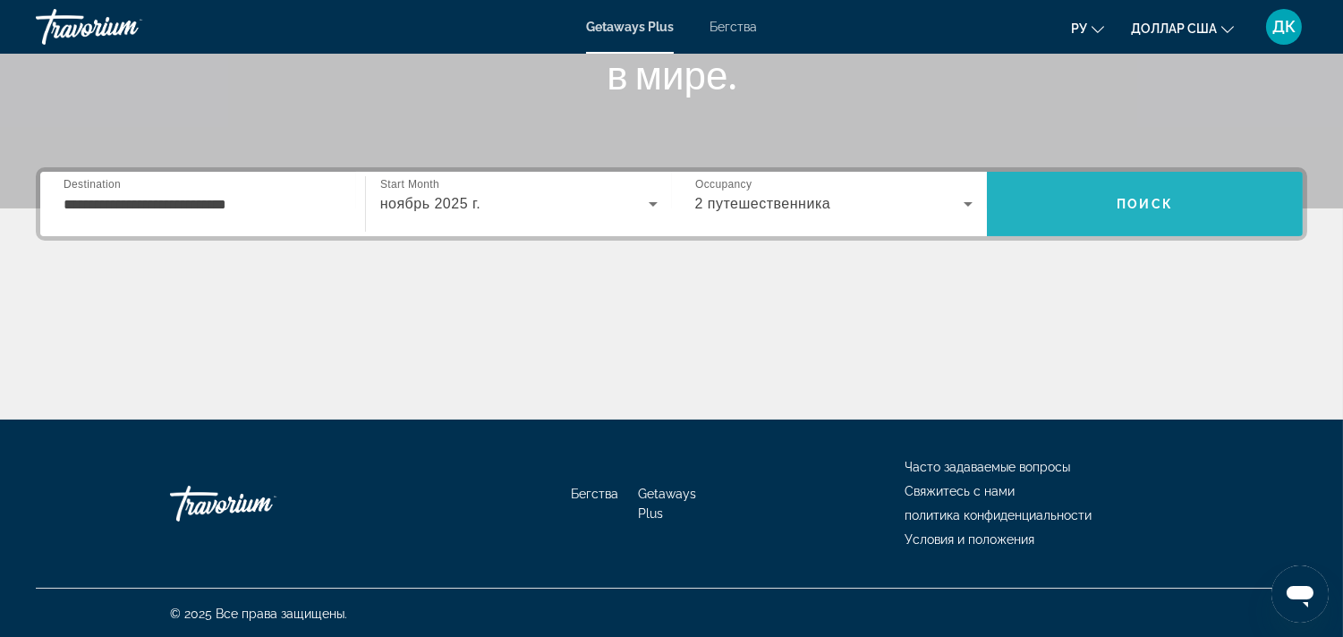
click at [1198, 183] on span "Поиск" at bounding box center [1145, 204] width 316 height 43
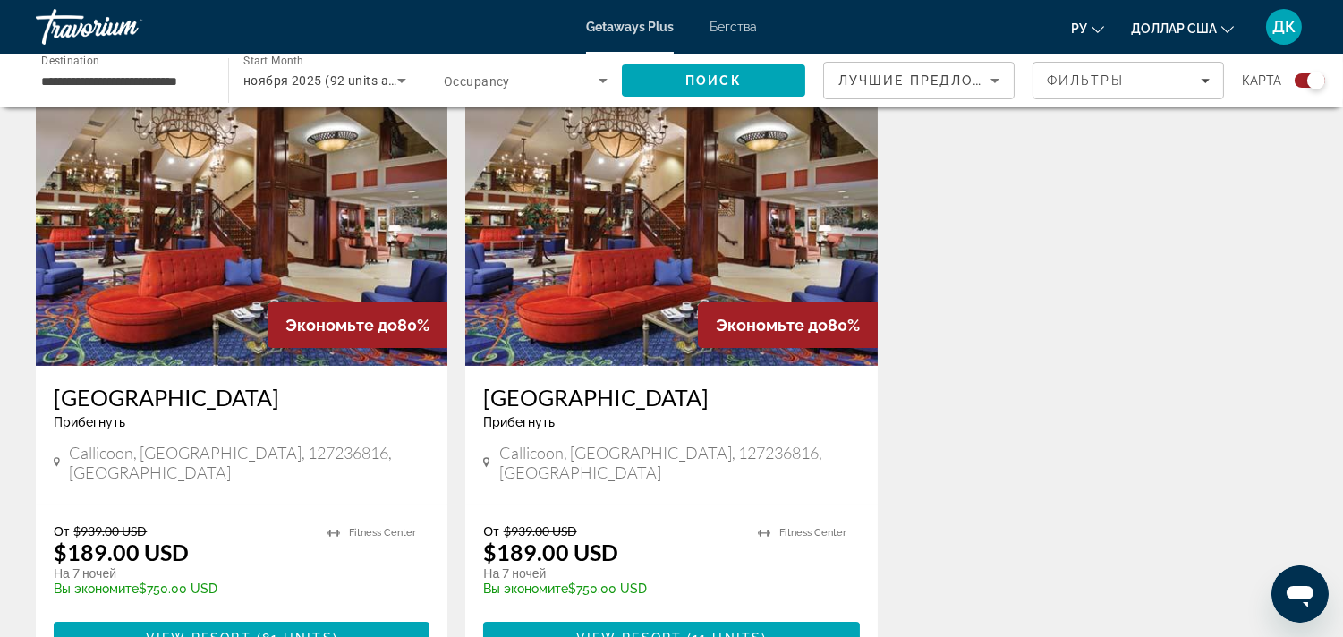
scroll to position [596, 0]
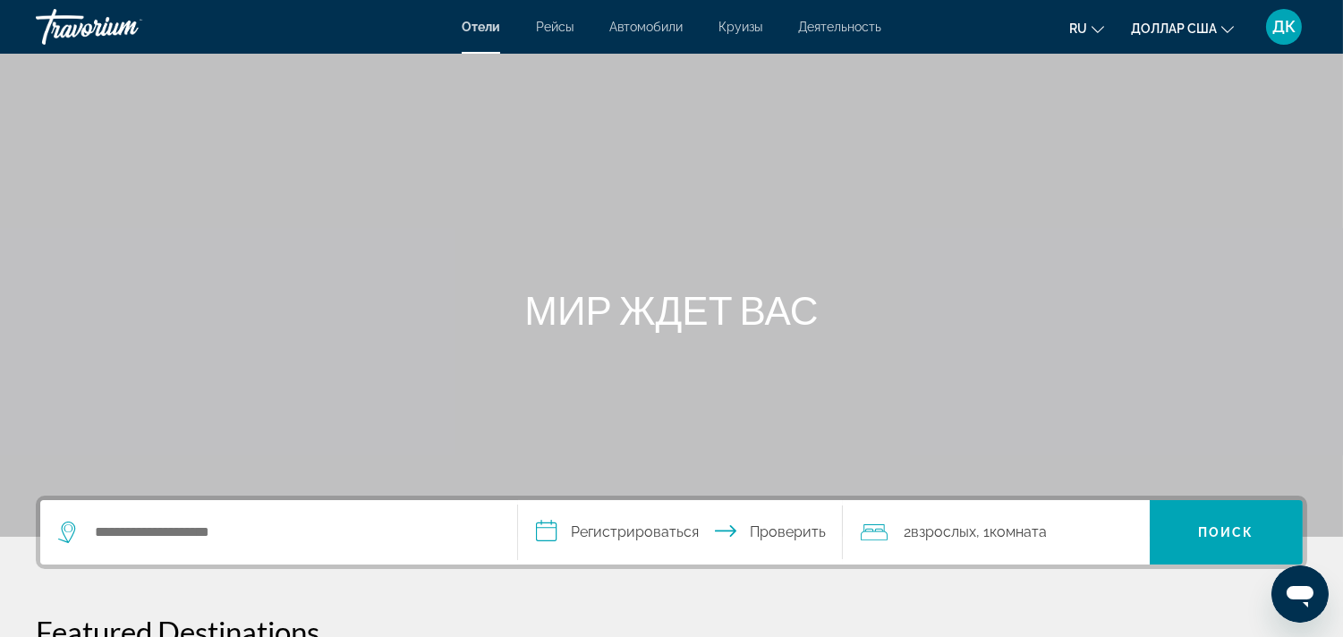
click at [490, 29] on font "Отели" at bounding box center [481, 27] width 38 height 14
click at [345, 519] on input "Поиск отеля" at bounding box center [291, 532] width 397 height 27
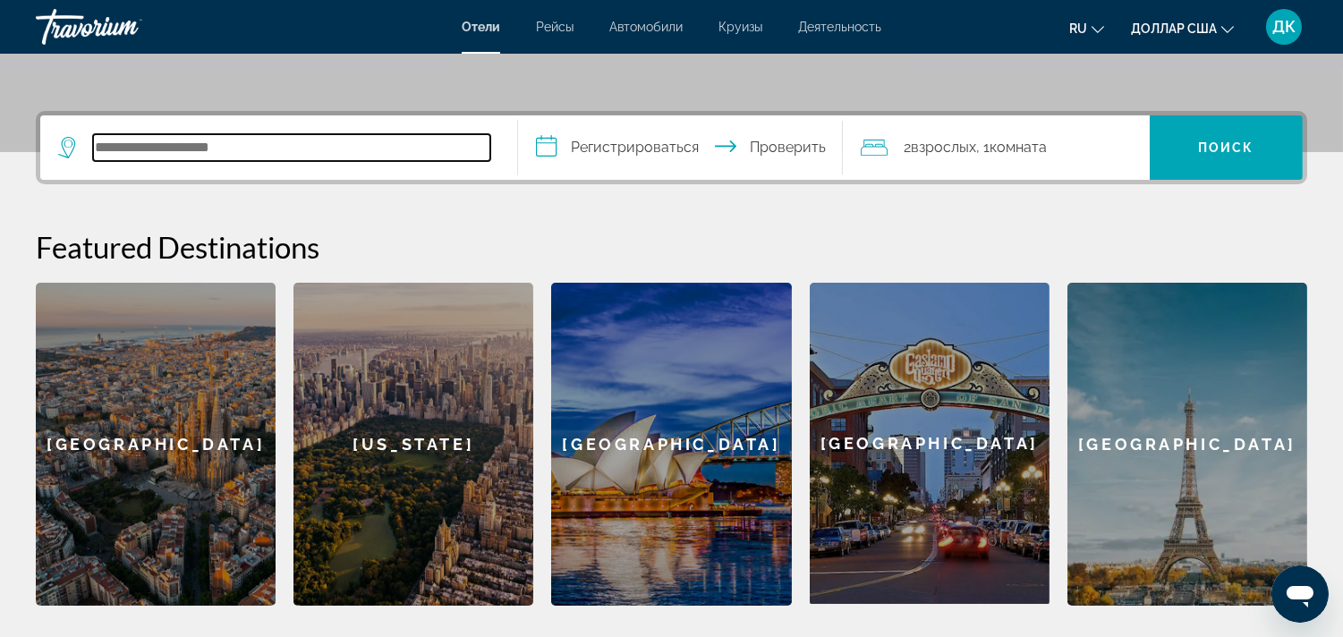
scroll to position [437, 0]
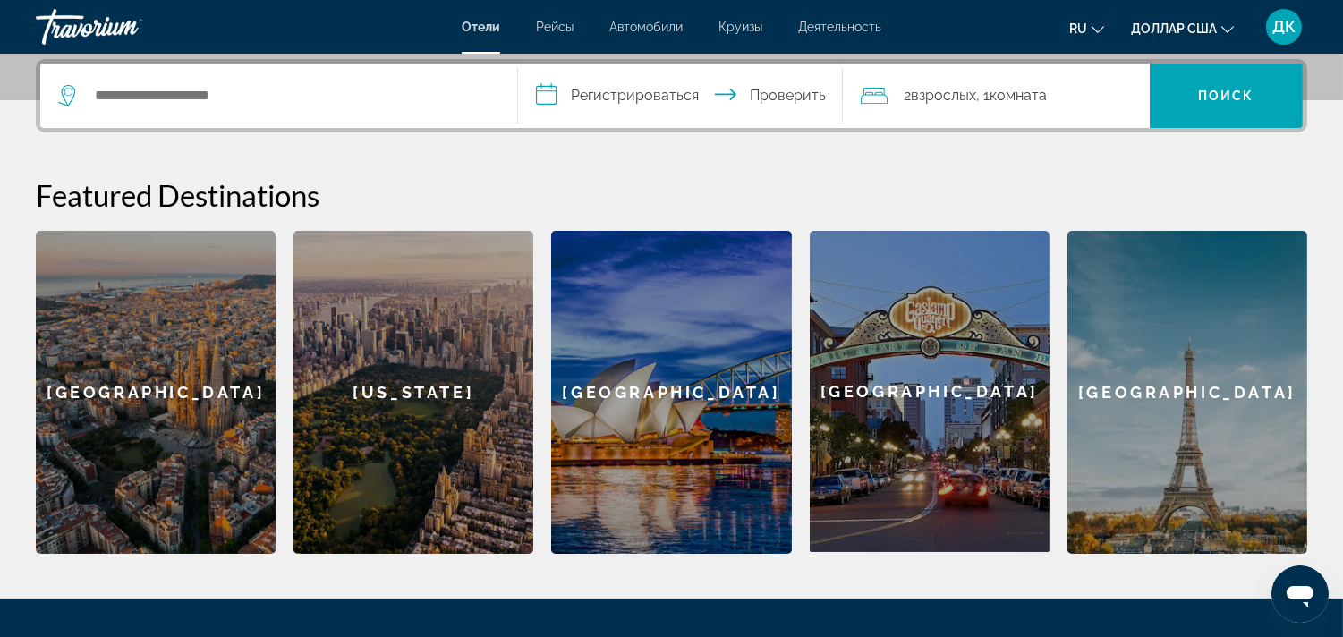
click at [436, 388] on div "New York" at bounding box center [414, 392] width 240 height 323
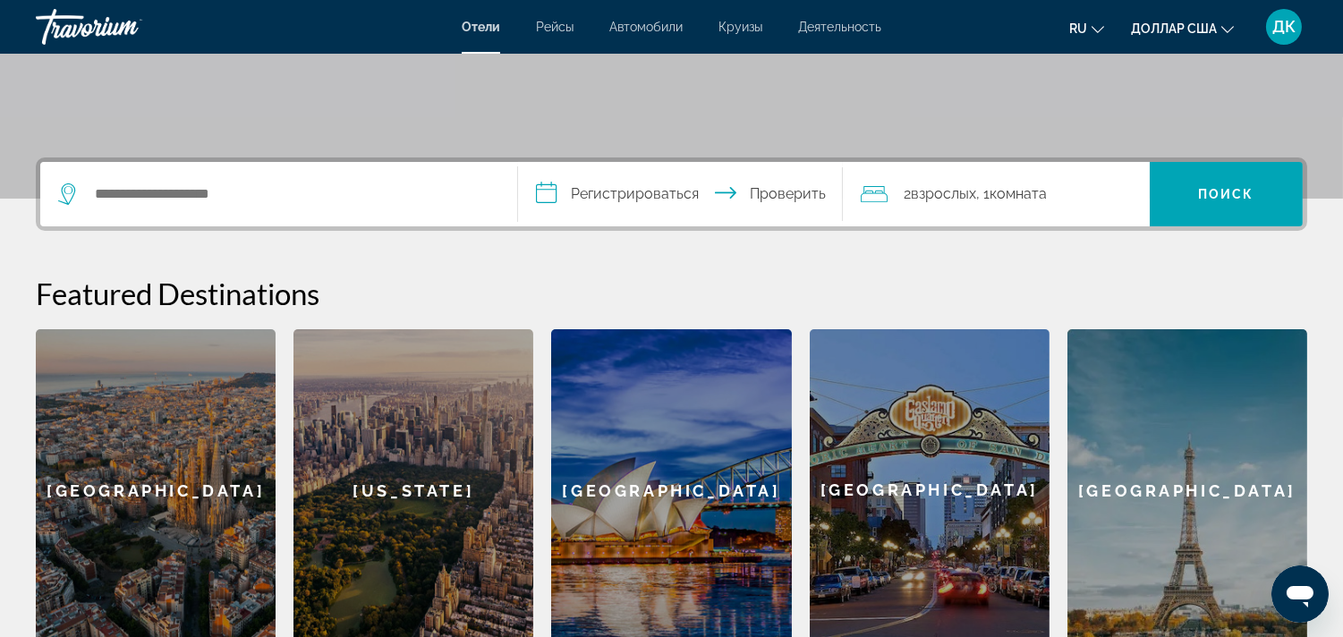
scroll to position [397, 0]
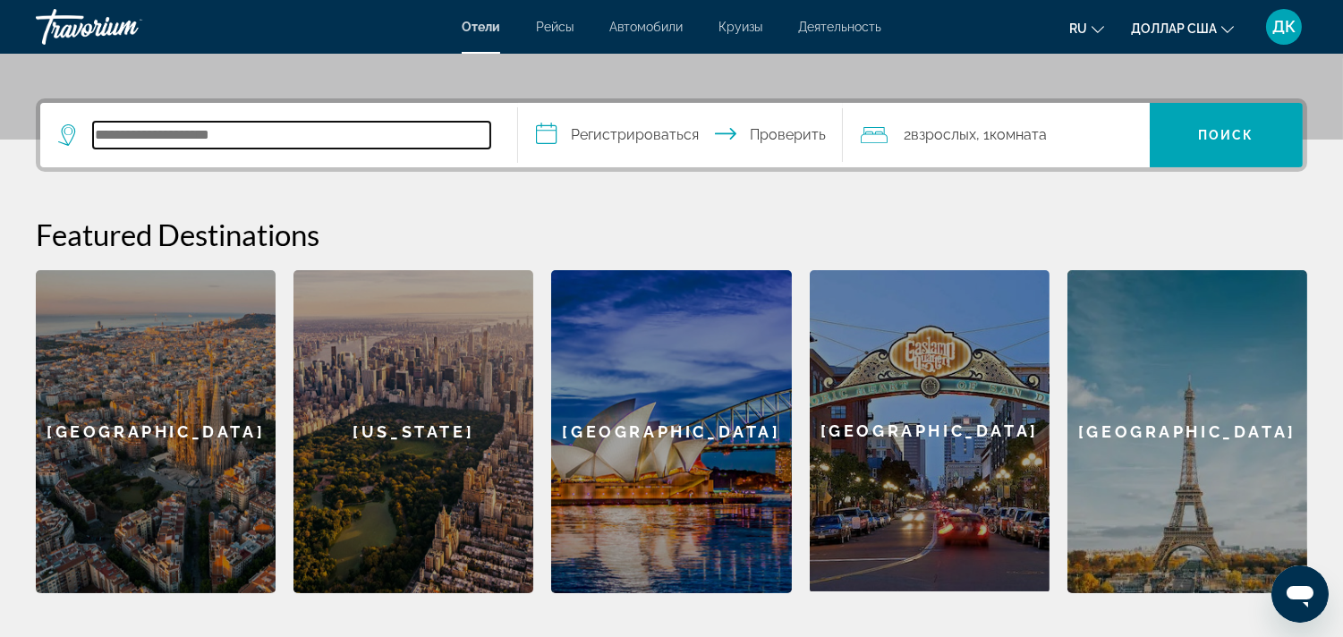
click at [335, 137] on input "Поиск отеля" at bounding box center [291, 135] width 397 height 27
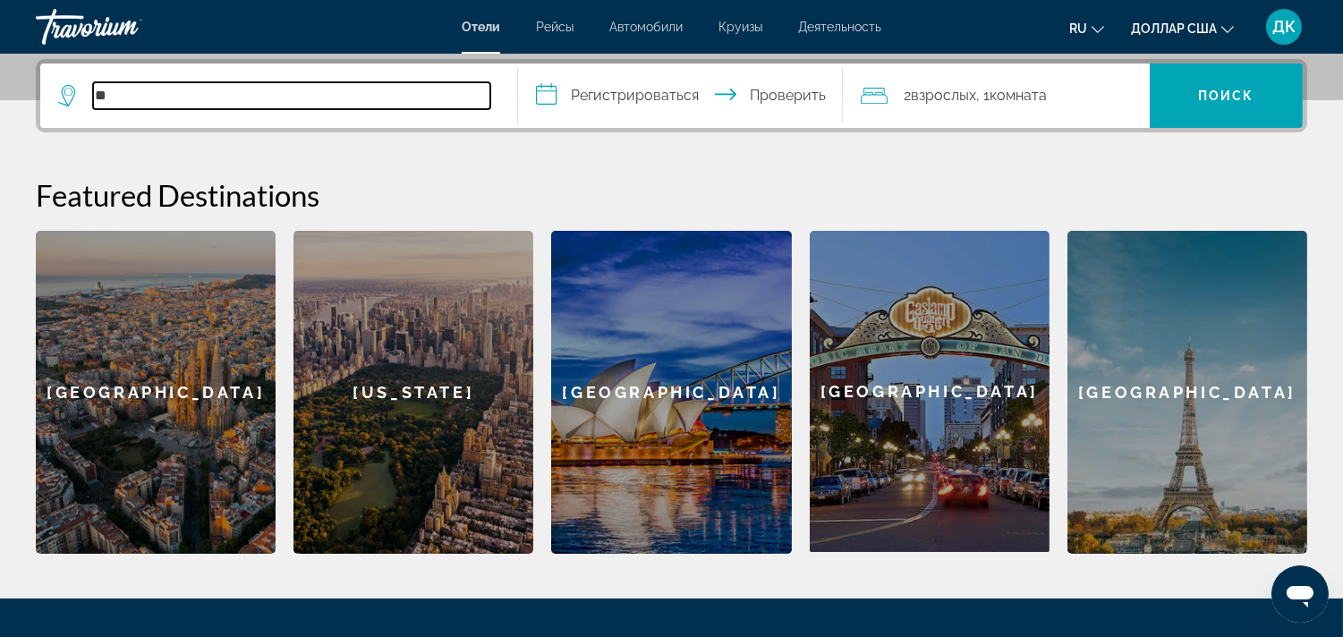
type input "*"
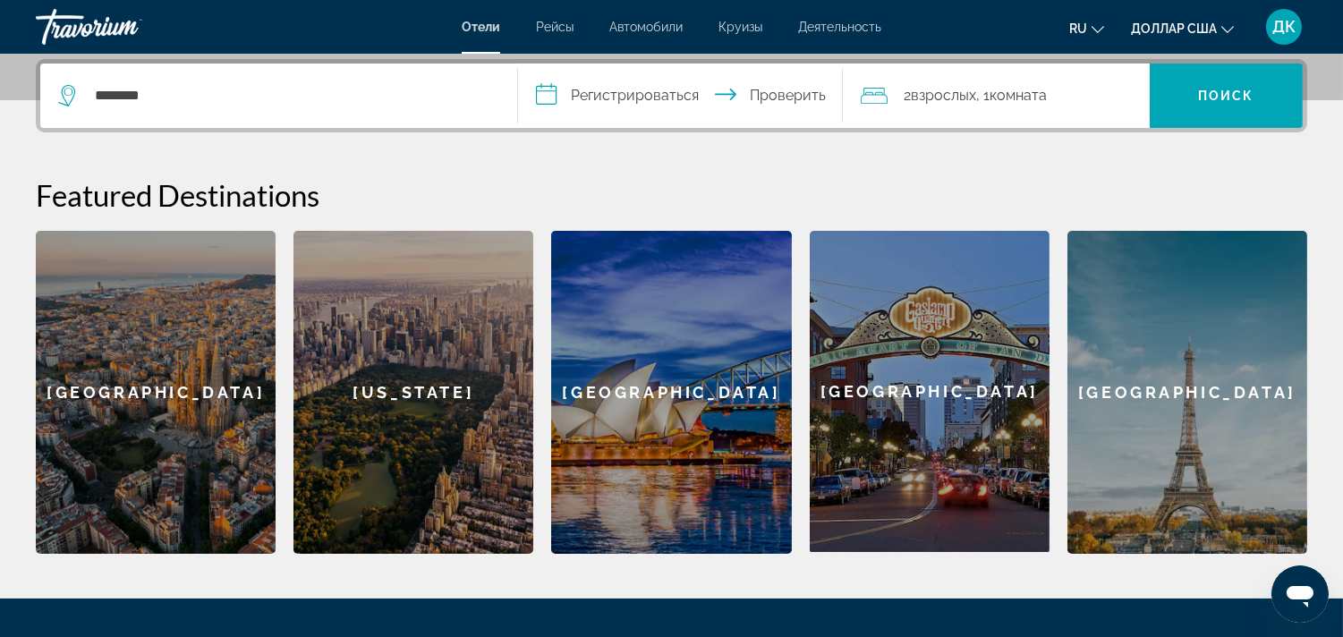
click at [585, 149] on div "**********" at bounding box center [671, 306] width 1343 height 495
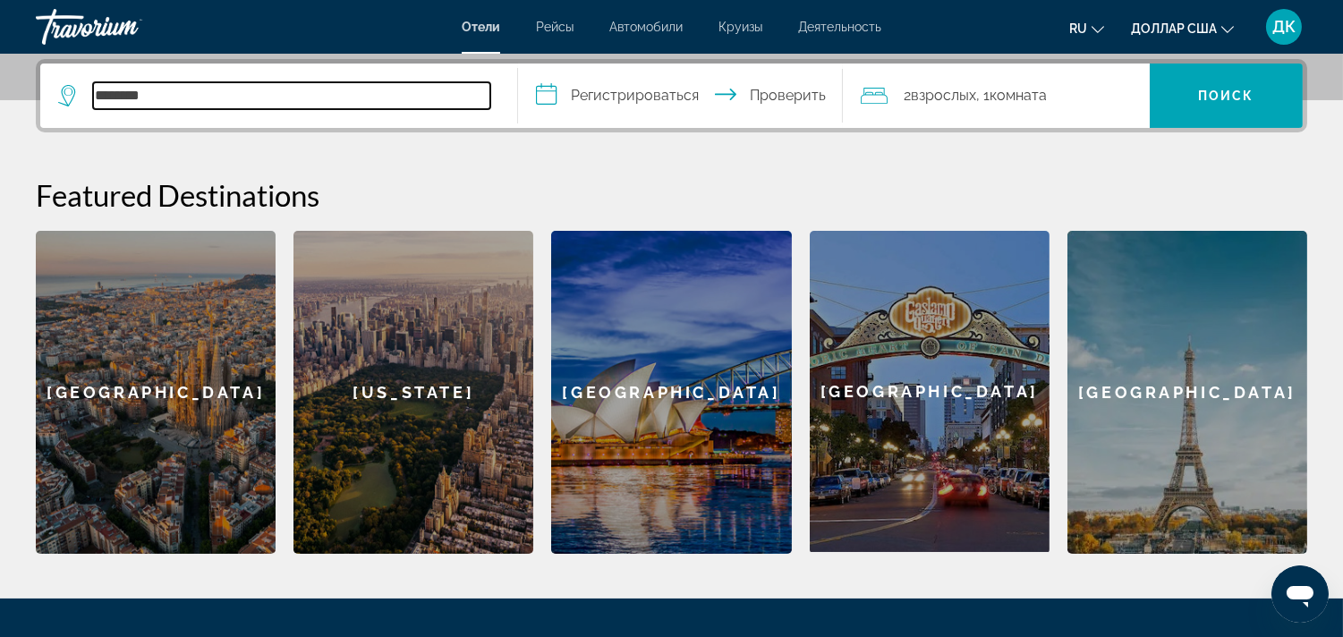
click at [340, 92] on input "********" at bounding box center [291, 95] width 397 height 27
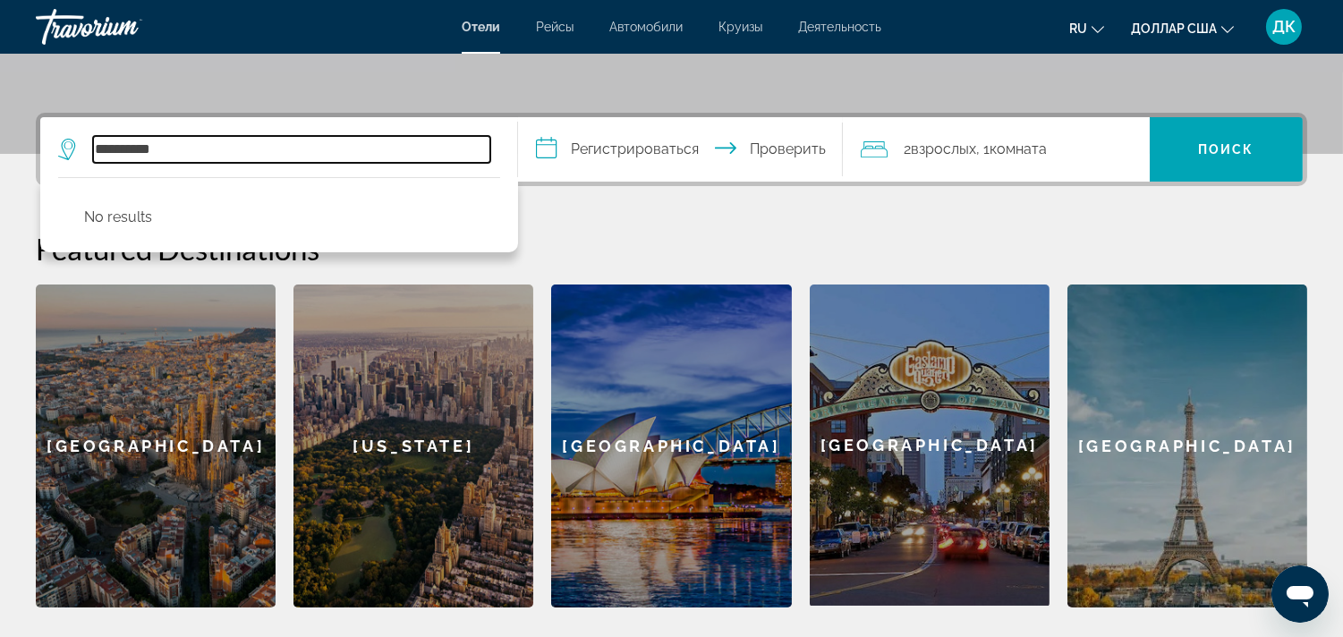
scroll to position [238, 0]
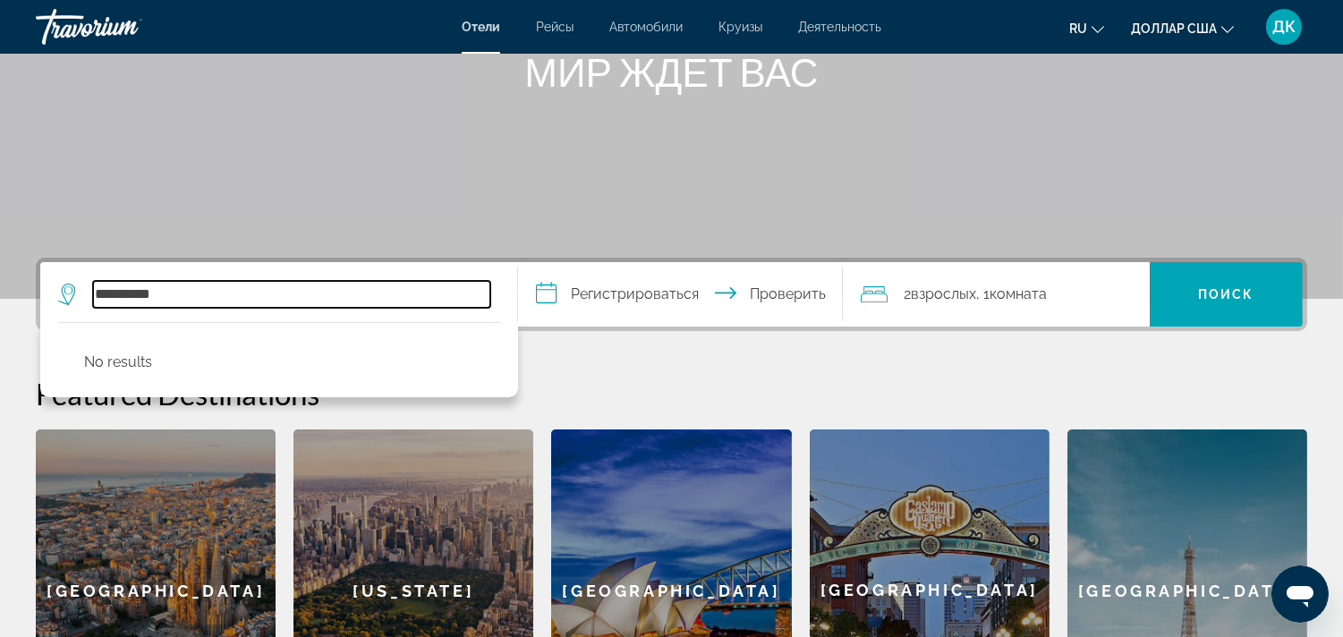
click at [203, 297] on input "*********" at bounding box center [291, 294] width 397 height 27
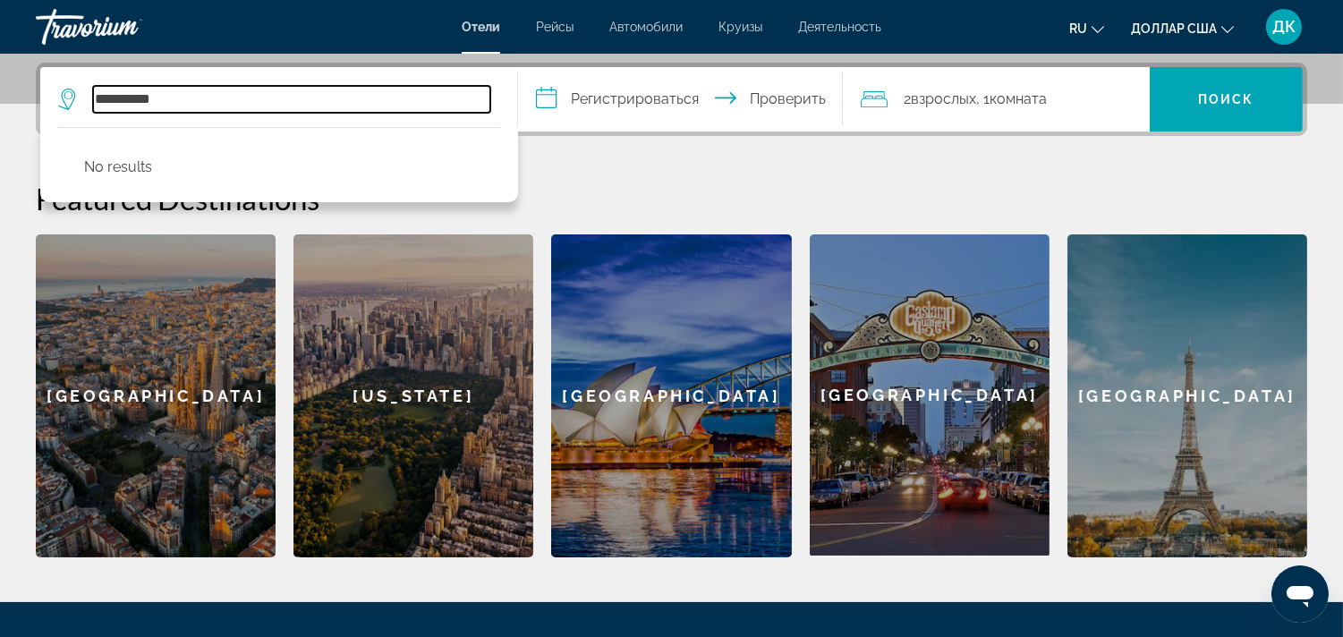
scroll to position [437, 0]
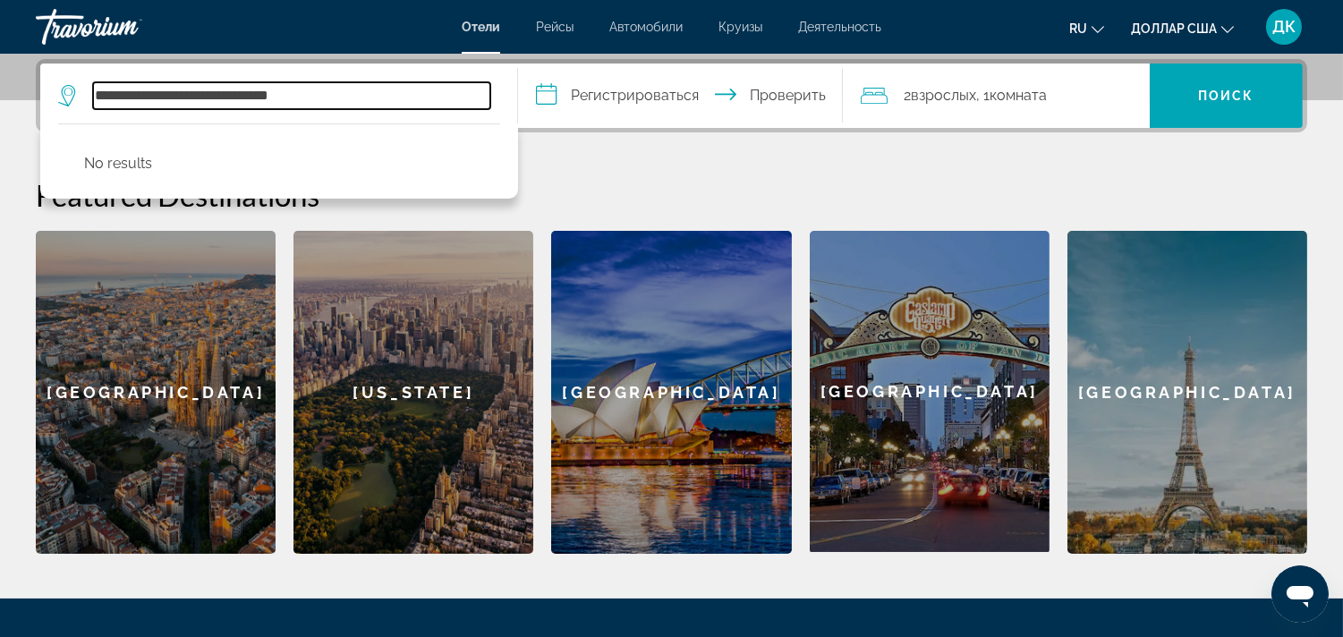
type input "**********"
